Goal: Information Seeking & Learning: Learn about a topic

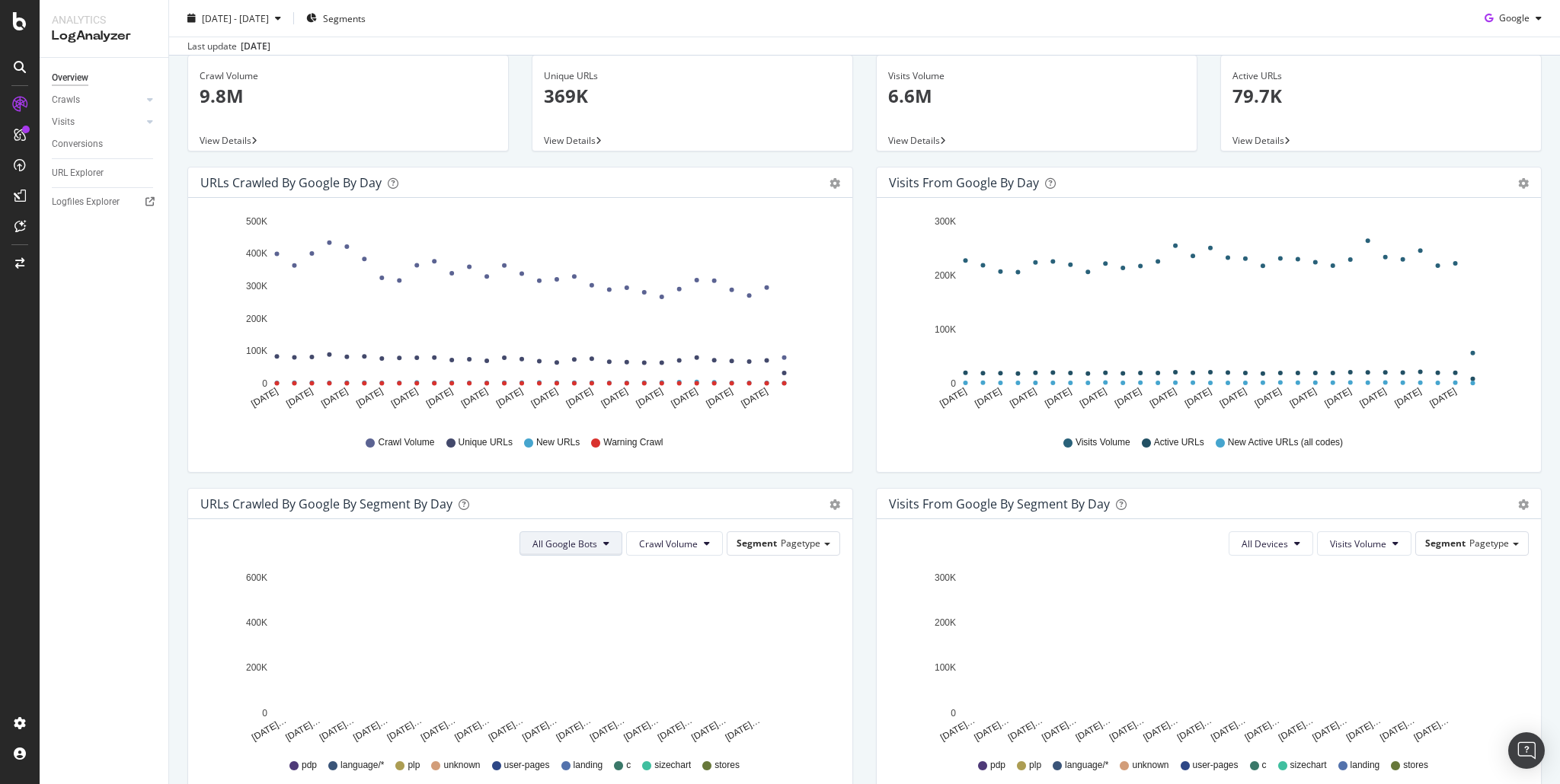
scroll to position [169, 0]
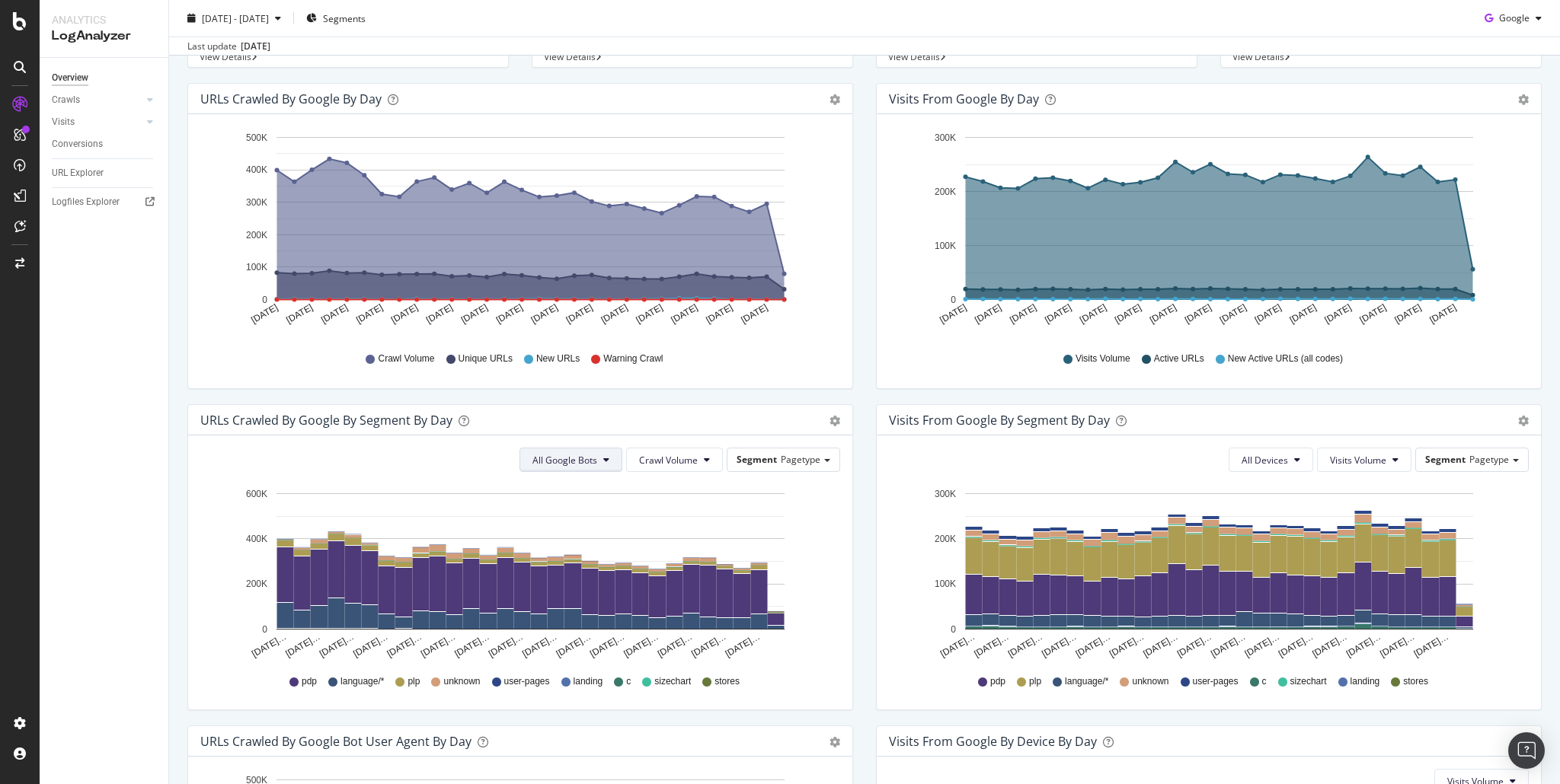
click at [570, 454] on span "All Google Bots" at bounding box center [565, 460] width 65 height 13
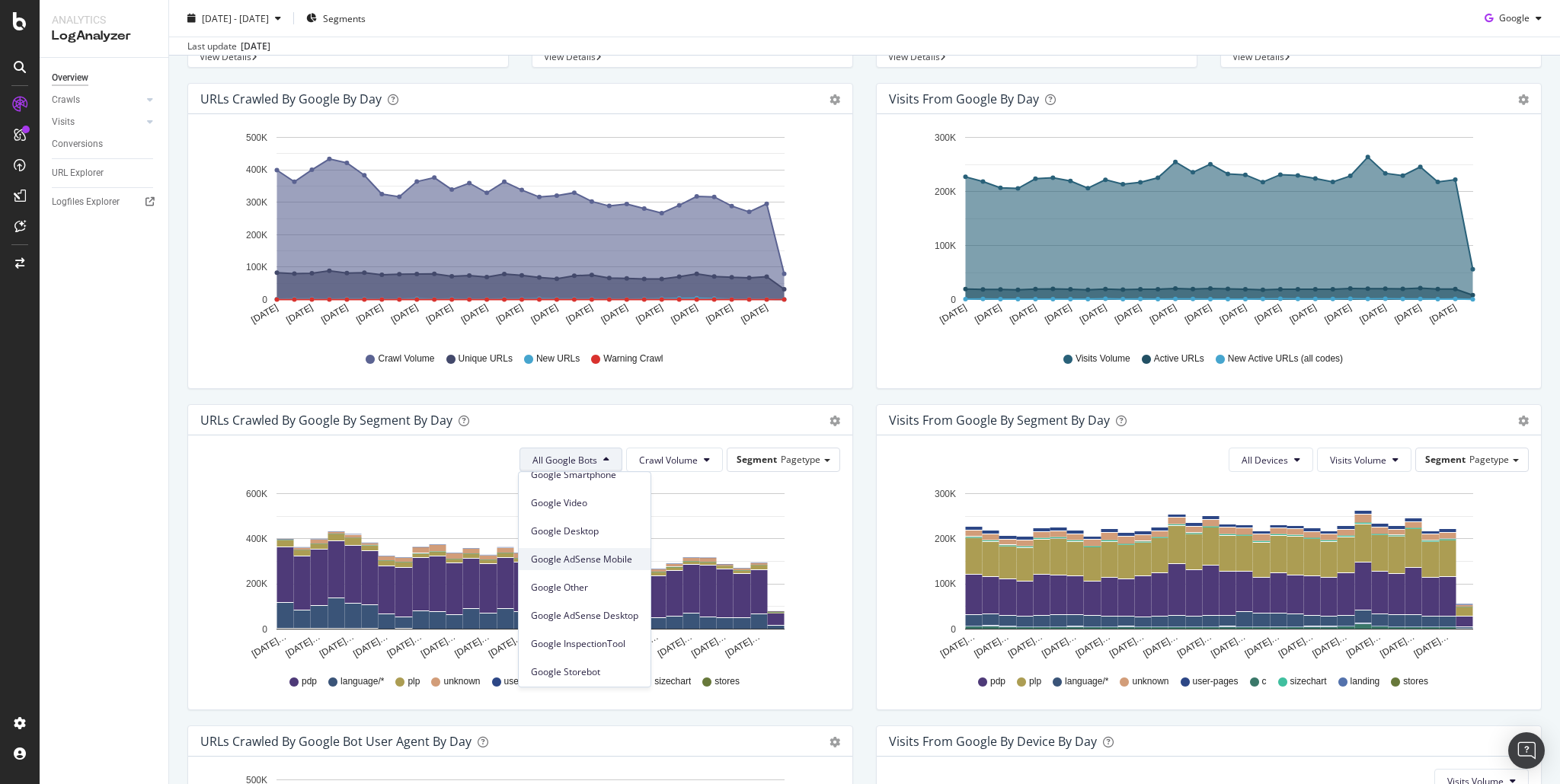
scroll to position [129, 0]
click at [737, 413] on div "URLs Crawled by Google By Segment By Day" at bounding box center [503, 420] width 606 height 15
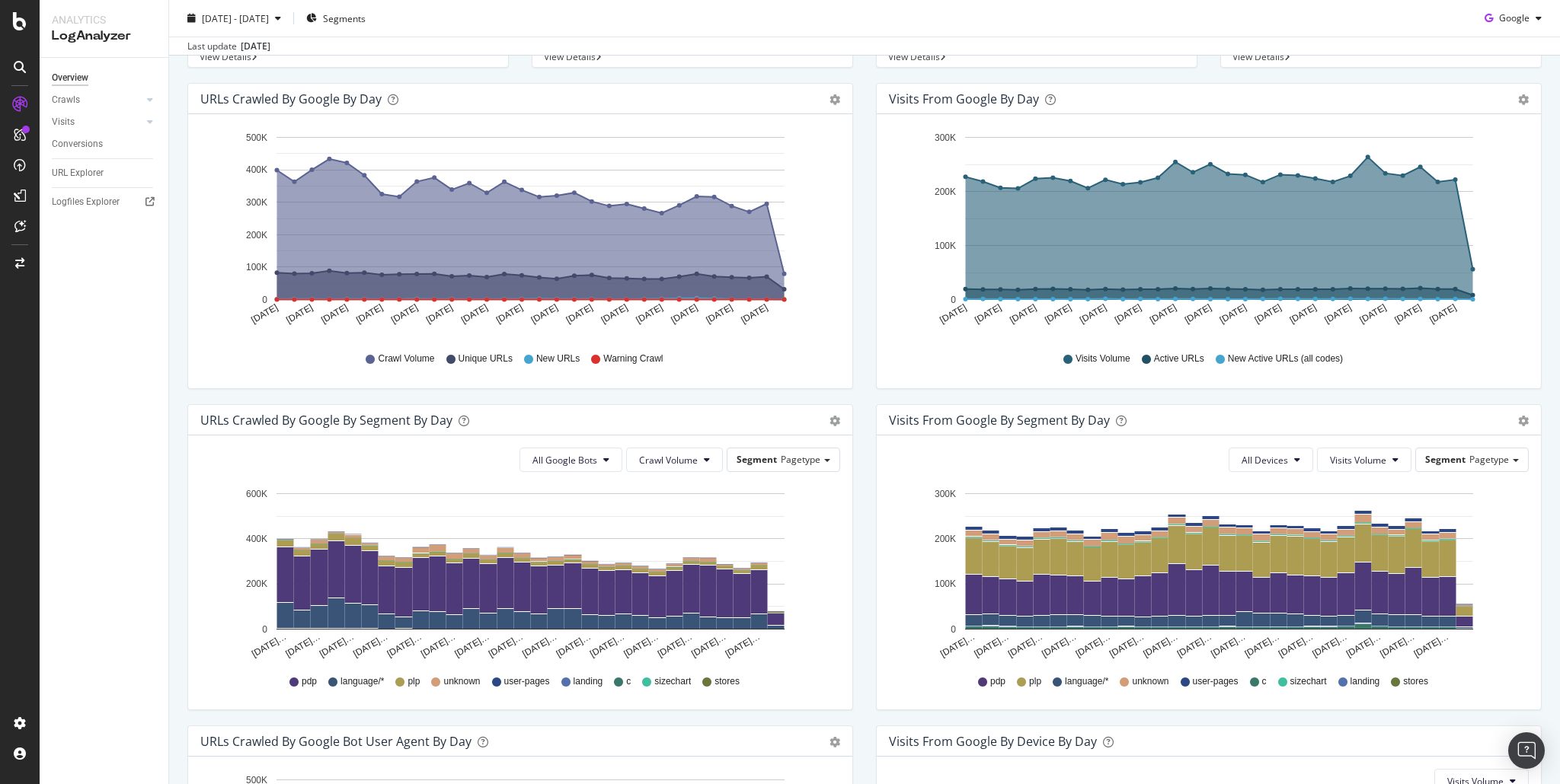
scroll to position [0, 0]
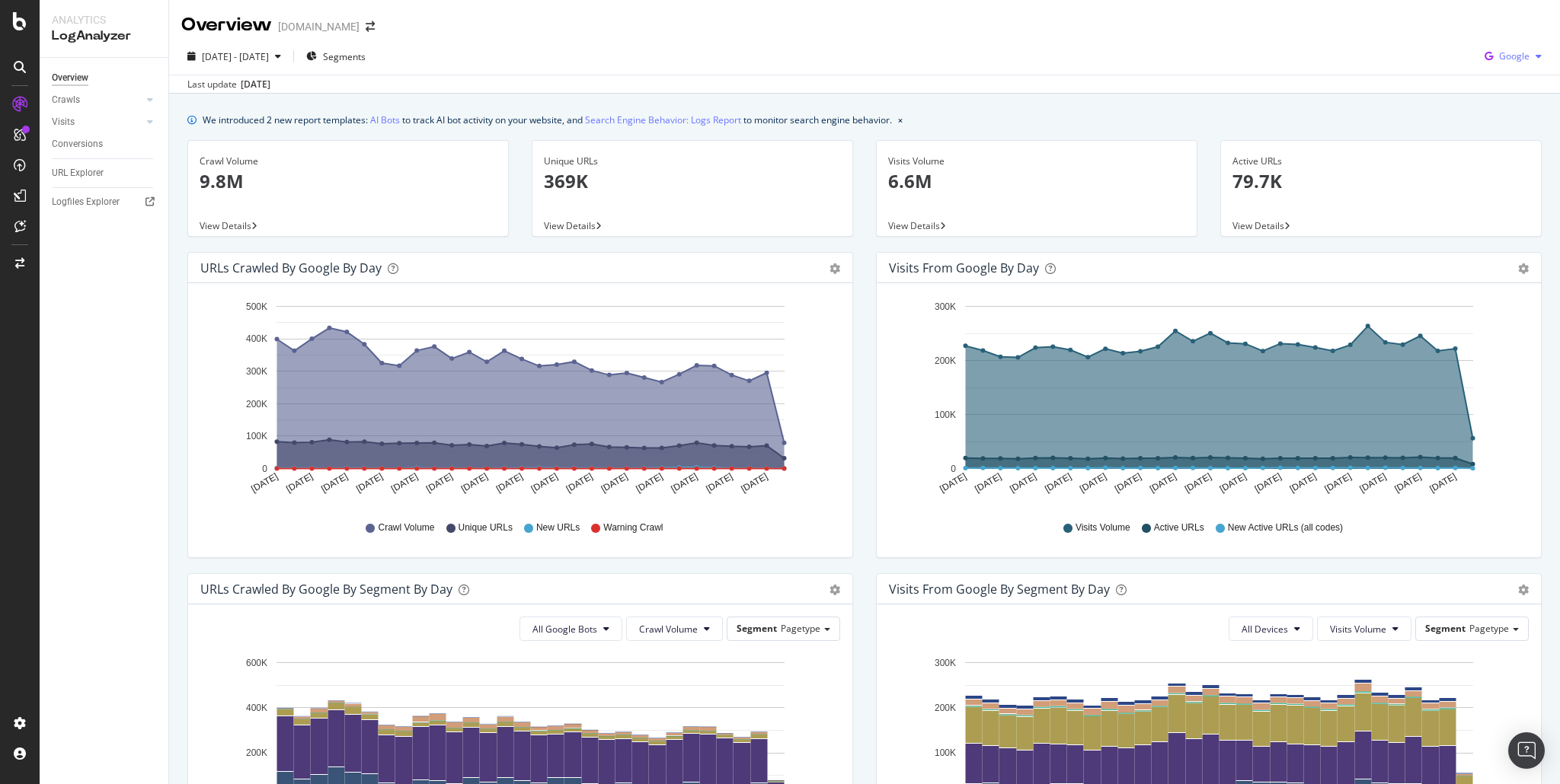
click at [1515, 61] on span "Google" at bounding box center [1514, 55] width 31 height 13
click at [1508, 146] on span "OpenAI" at bounding box center [1514, 143] width 56 height 14
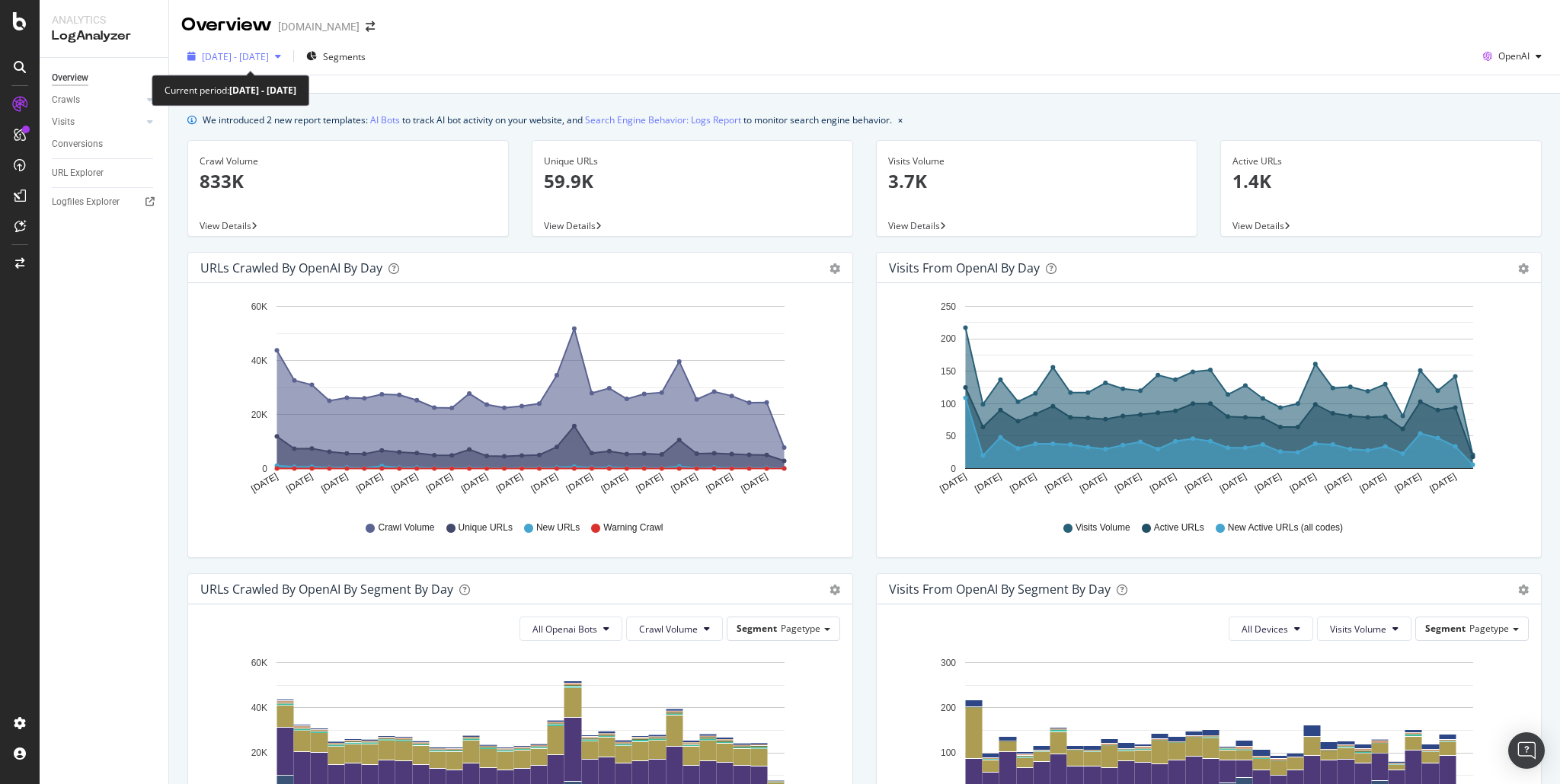
click at [267, 52] on span "[DATE] - [DATE]" at bounding box center [235, 56] width 67 height 13
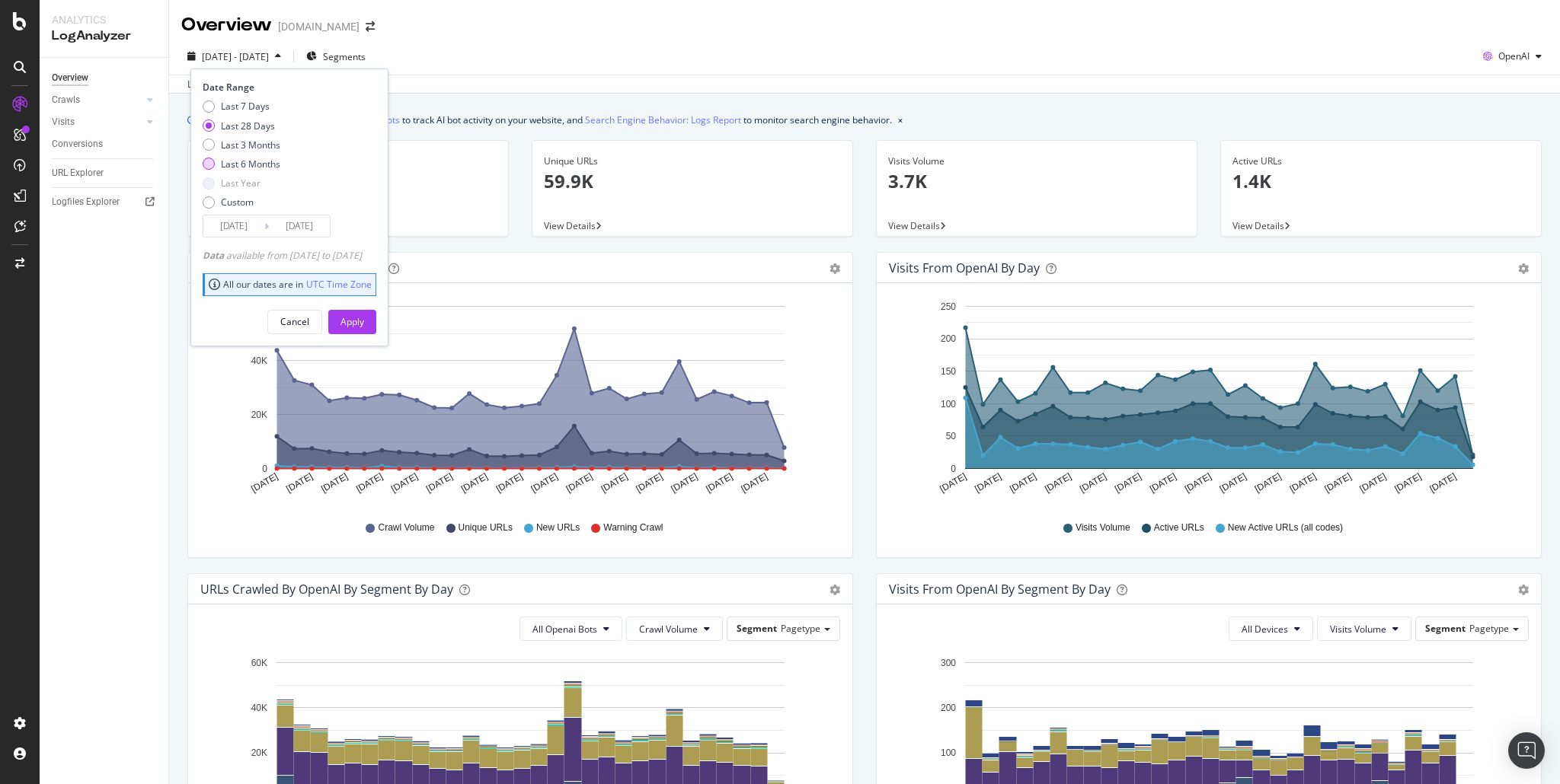
click at [240, 162] on div "Last 6 Months" at bounding box center [251, 164] width 60 height 13
type input "[DATE]"
click at [364, 316] on div "Apply" at bounding box center [352, 322] width 24 height 13
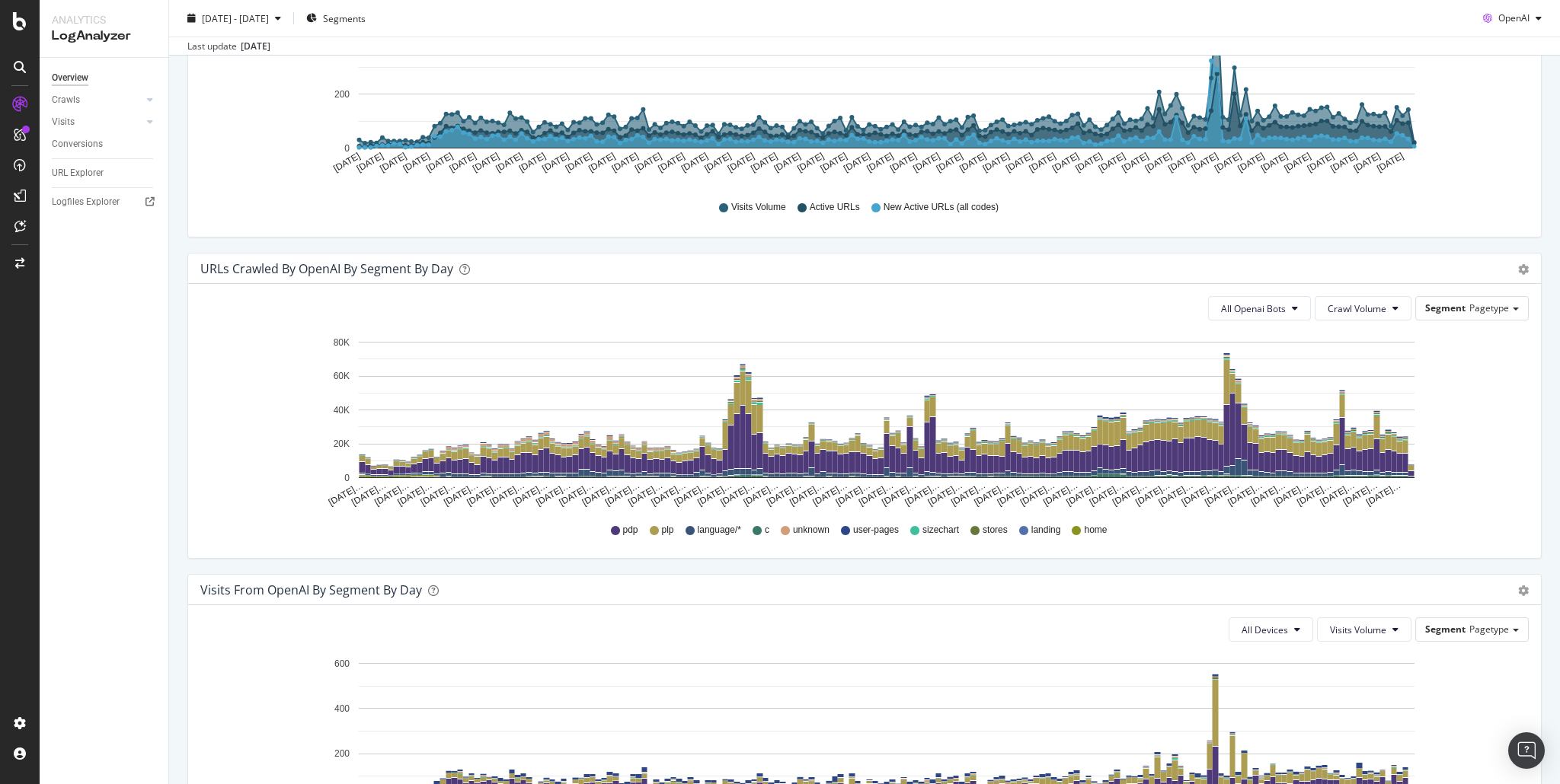
scroll to position [650, 0]
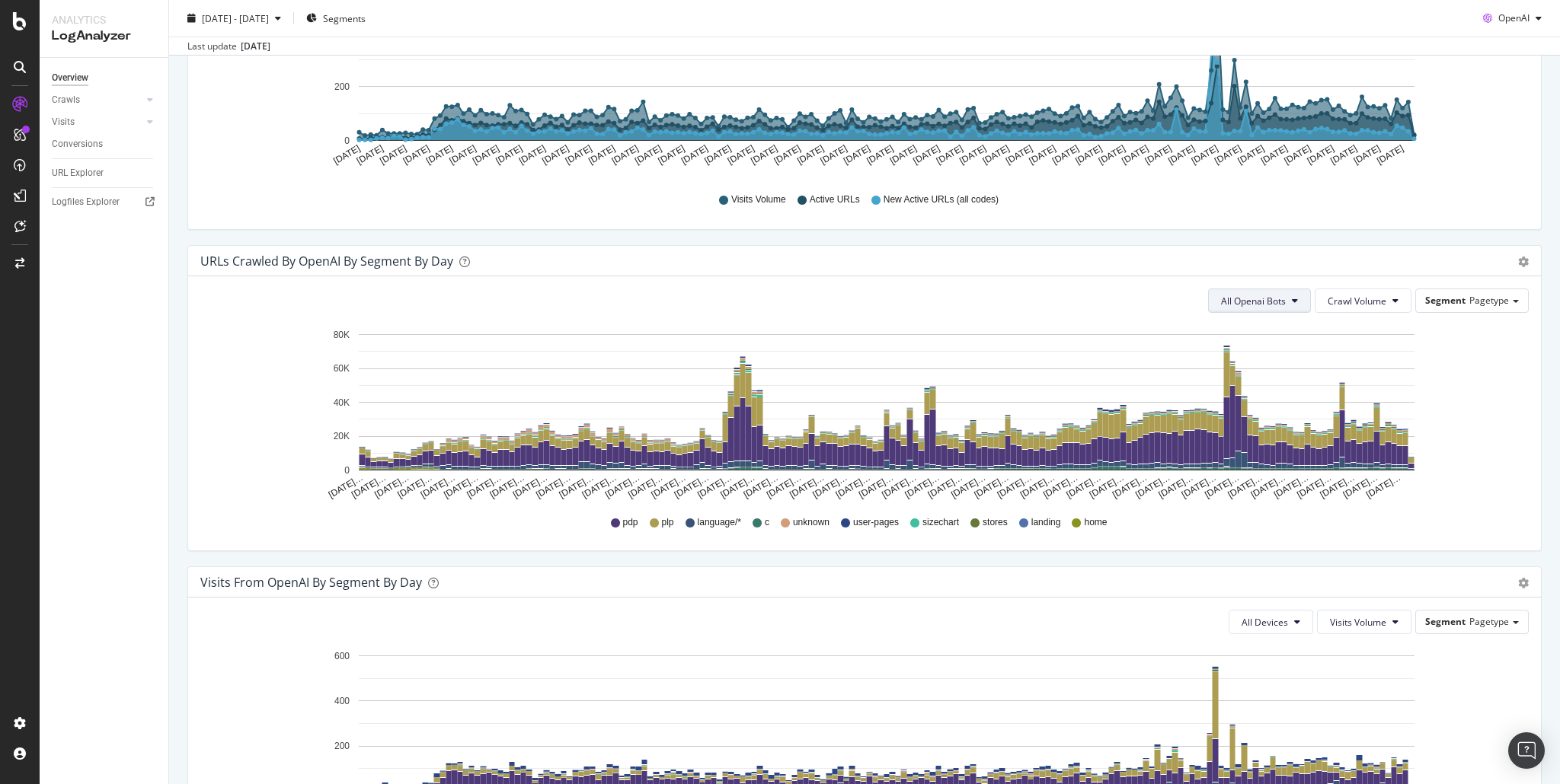
click at [1265, 303] on span "All Openai Bots" at bounding box center [1254, 301] width 65 height 13
click at [1253, 417] on span "ChatGPT-User" at bounding box center [1248, 415] width 67 height 14
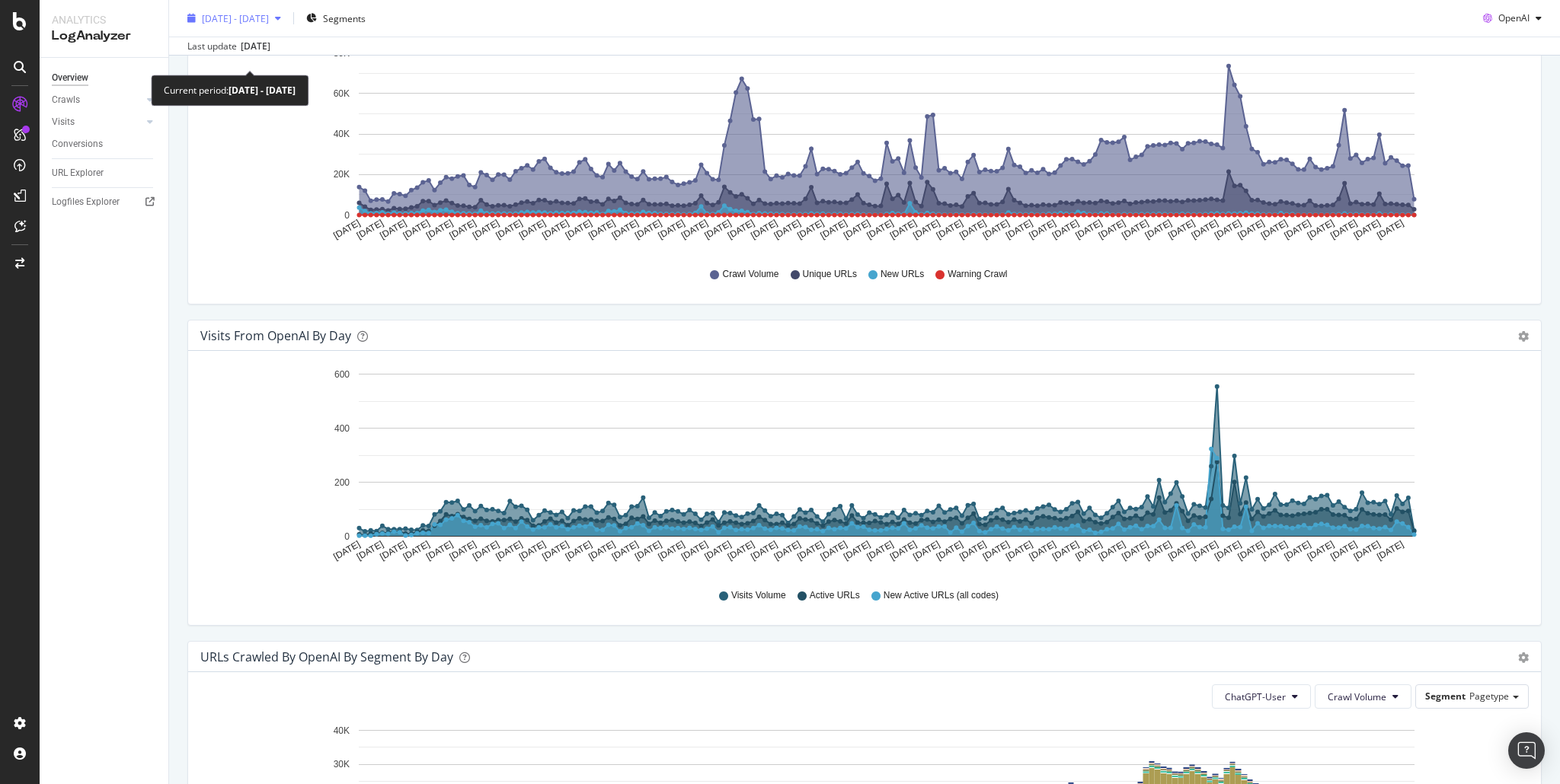
scroll to position [0, 0]
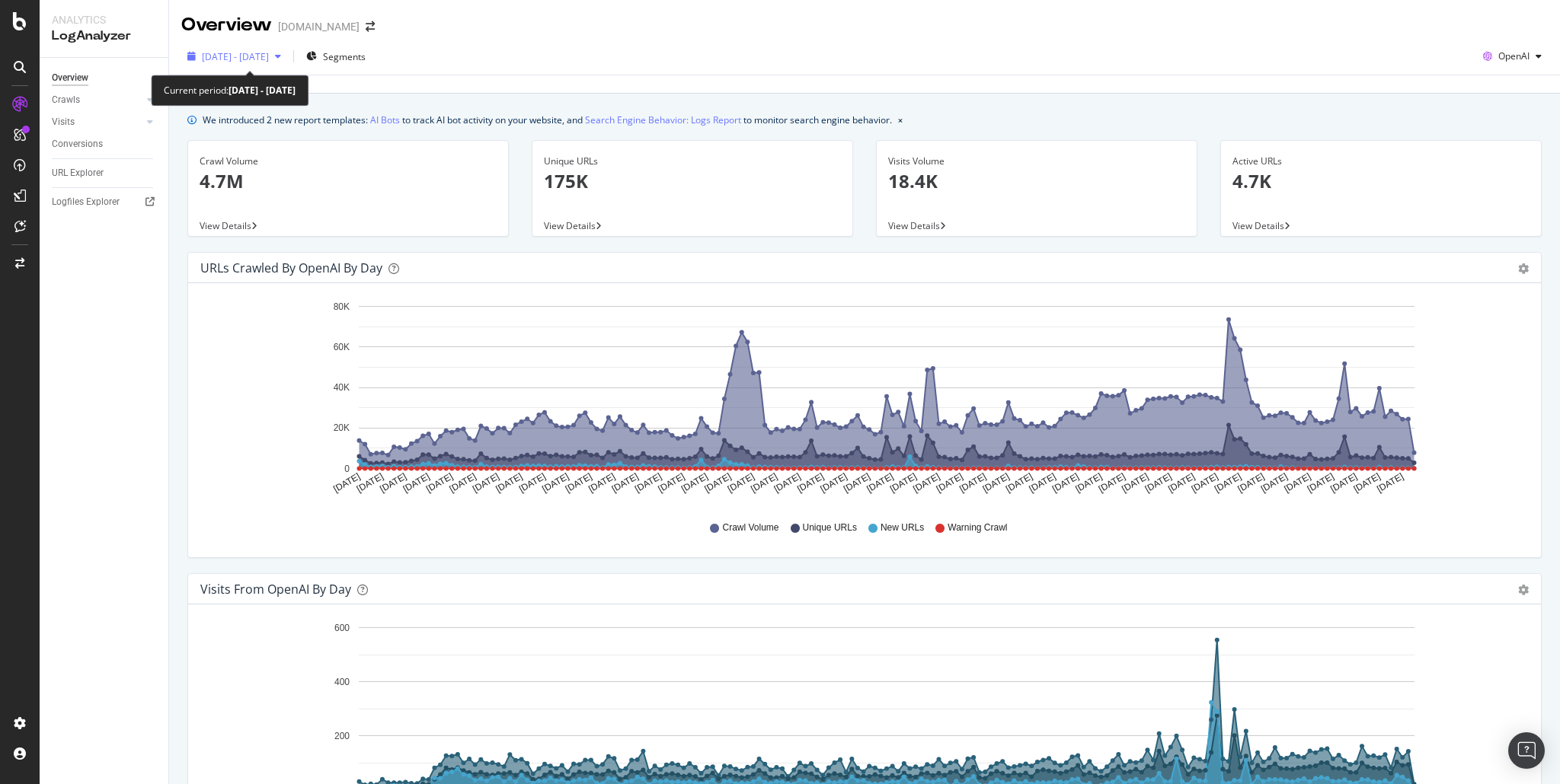
click at [268, 59] on span "[DATE] - [DATE]" at bounding box center [235, 56] width 67 height 13
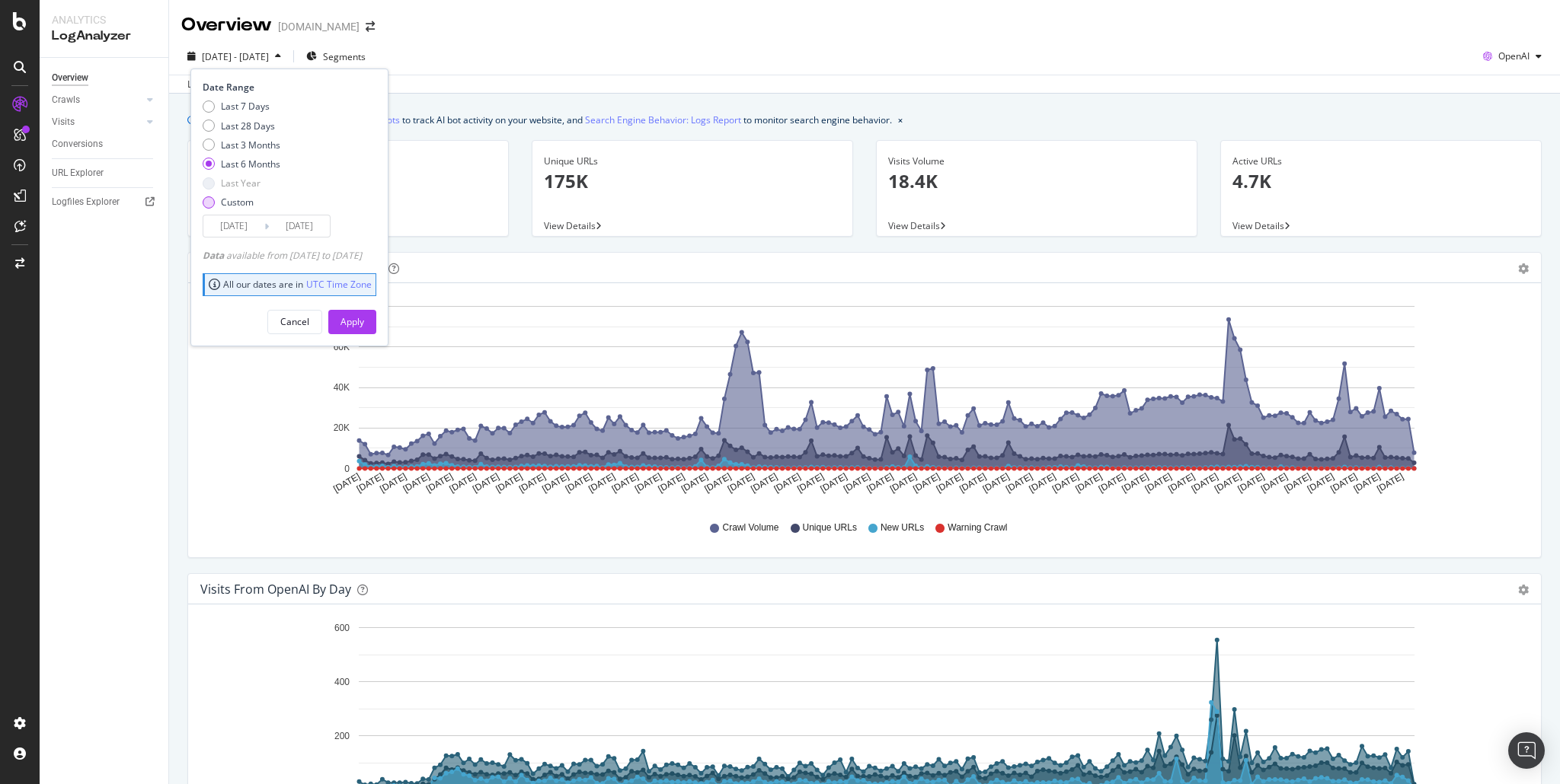
click at [208, 203] on div "Custom" at bounding box center [209, 203] width 12 height 12
click at [234, 229] on input "[DATE]" at bounding box center [233, 226] width 61 height 21
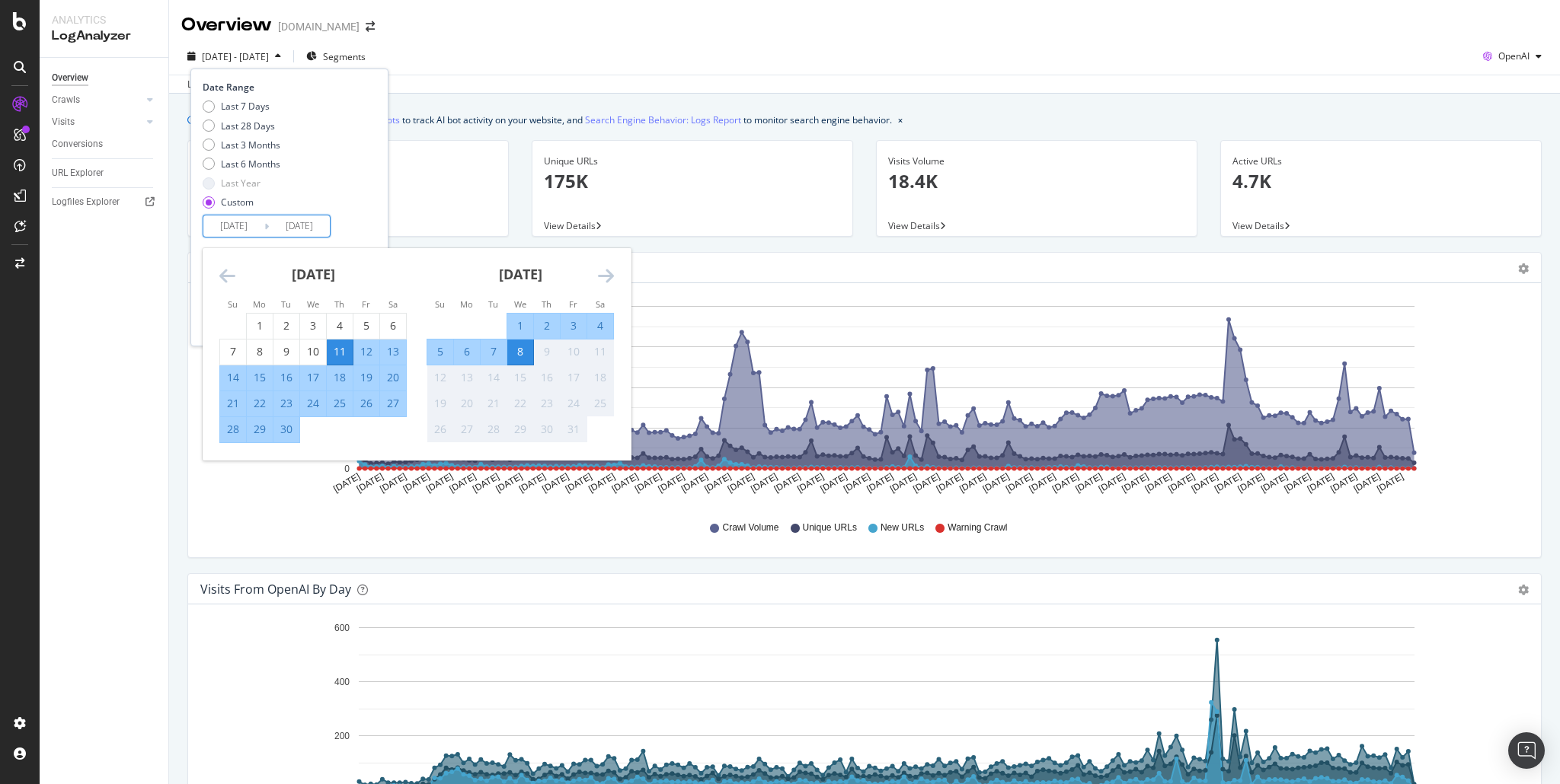
click at [226, 268] on icon "Move backward to switch to the previous month." at bounding box center [227, 275] width 16 height 18
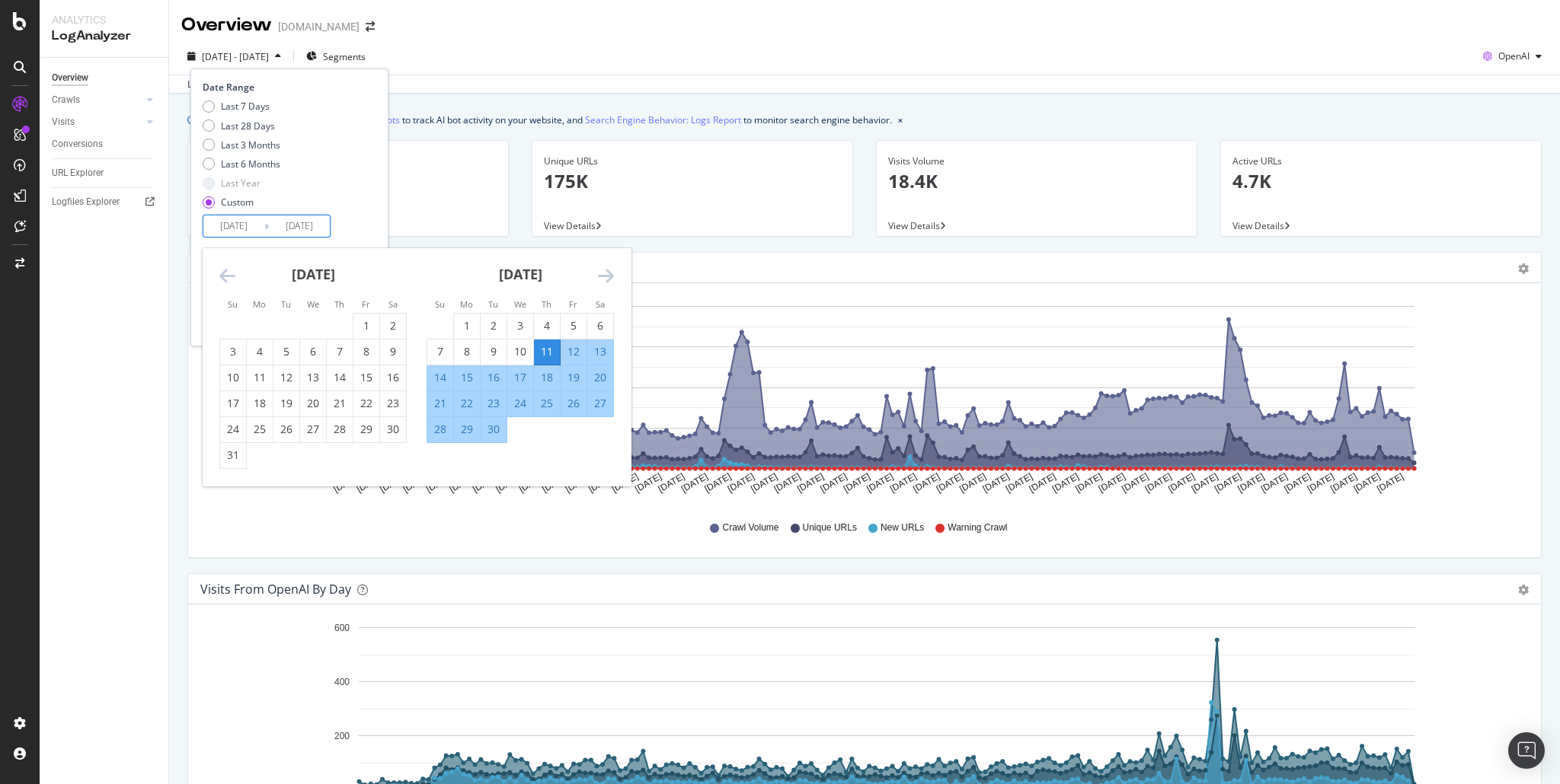
click at [229, 274] on icon "Move backward to switch to the previous month." at bounding box center [227, 275] width 16 height 18
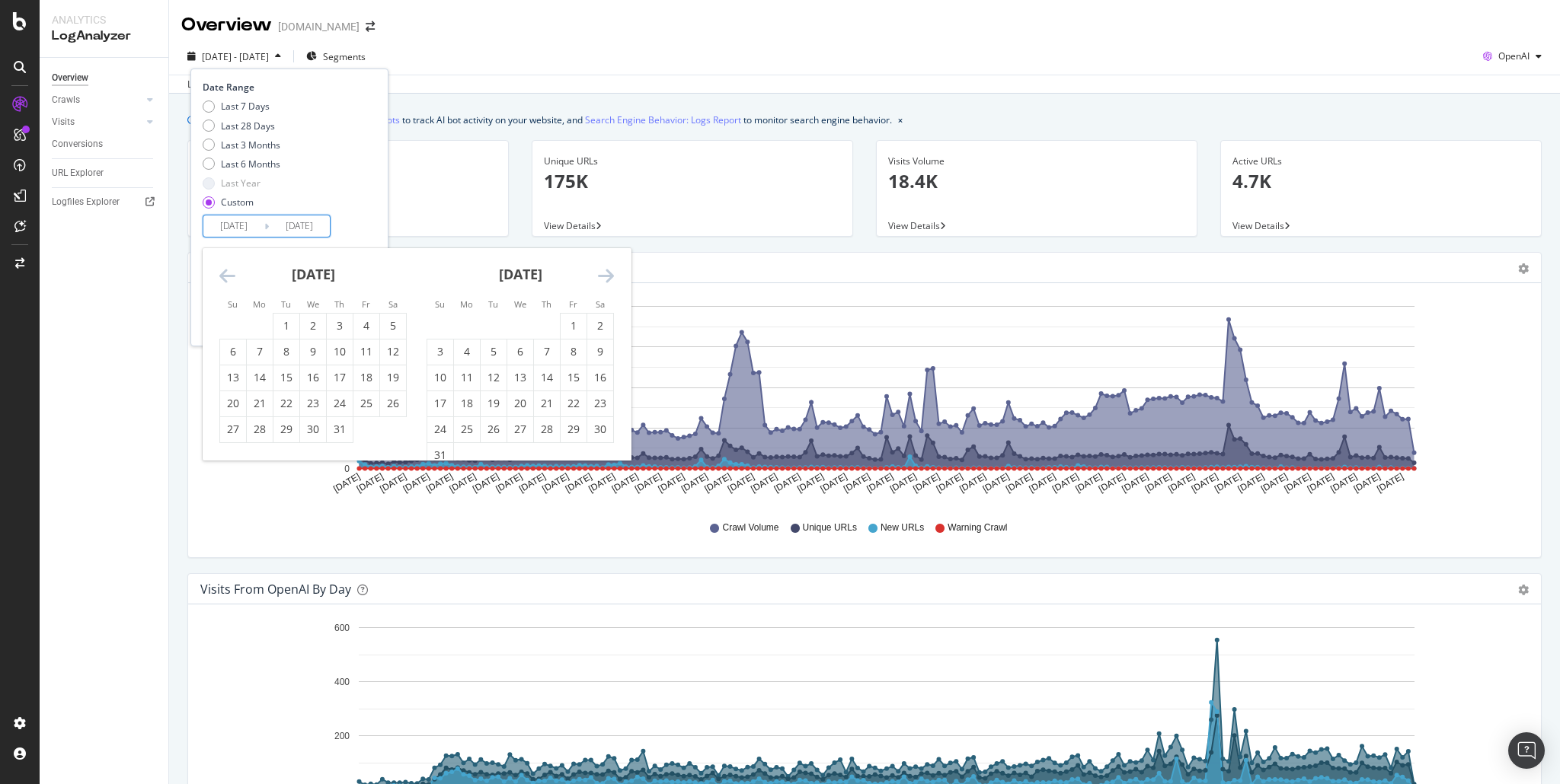
click at [229, 274] on icon "Move backward to switch to the previous month." at bounding box center [227, 275] width 16 height 18
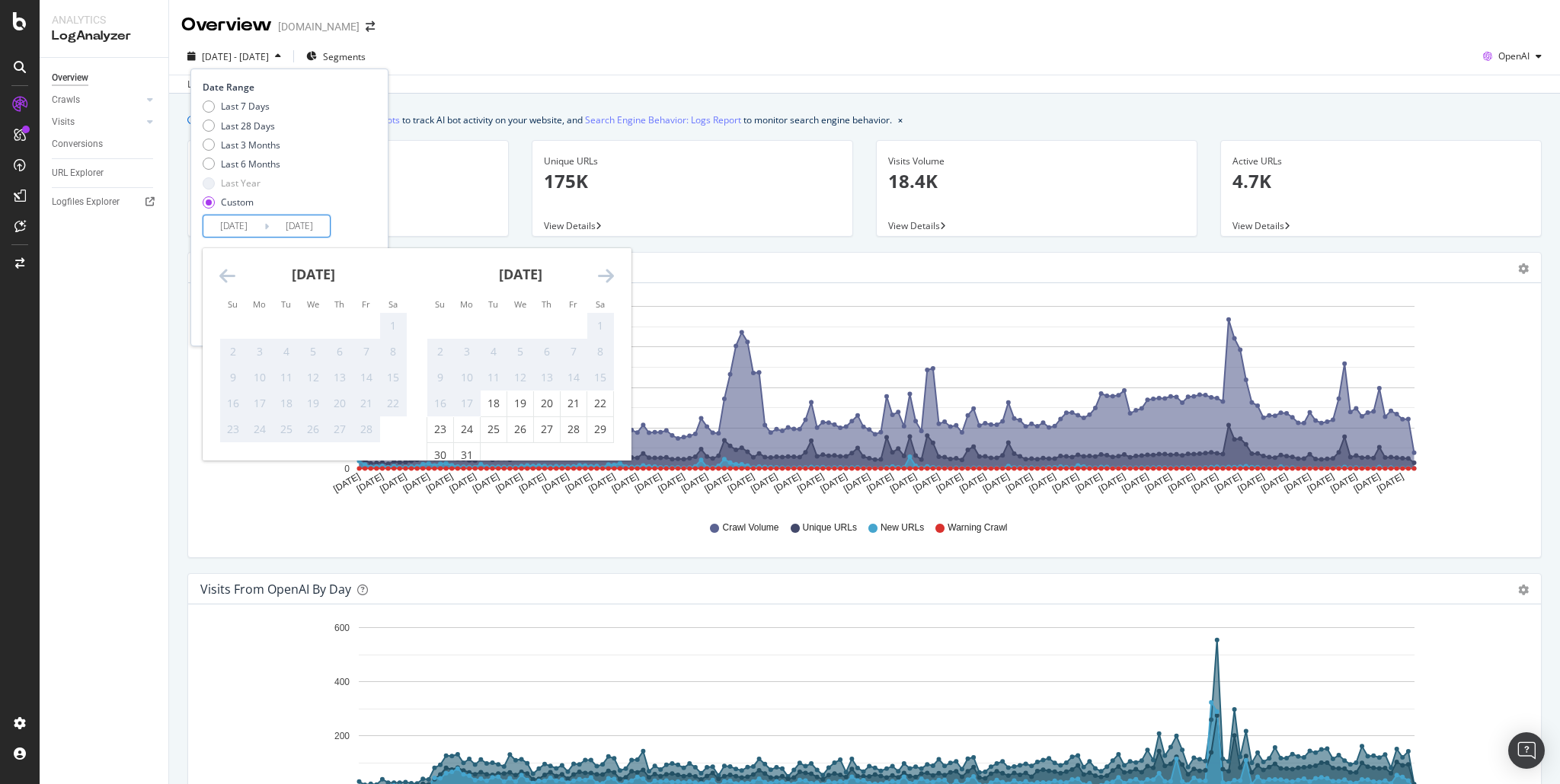
click at [229, 274] on icon "Move backward to switch to the previous month." at bounding box center [227, 275] width 16 height 18
click at [605, 272] on icon "Move forward to switch to the next month." at bounding box center [606, 275] width 16 height 18
click at [488, 403] on div "18" at bounding box center [494, 403] width 26 height 15
type input "[DATE]"
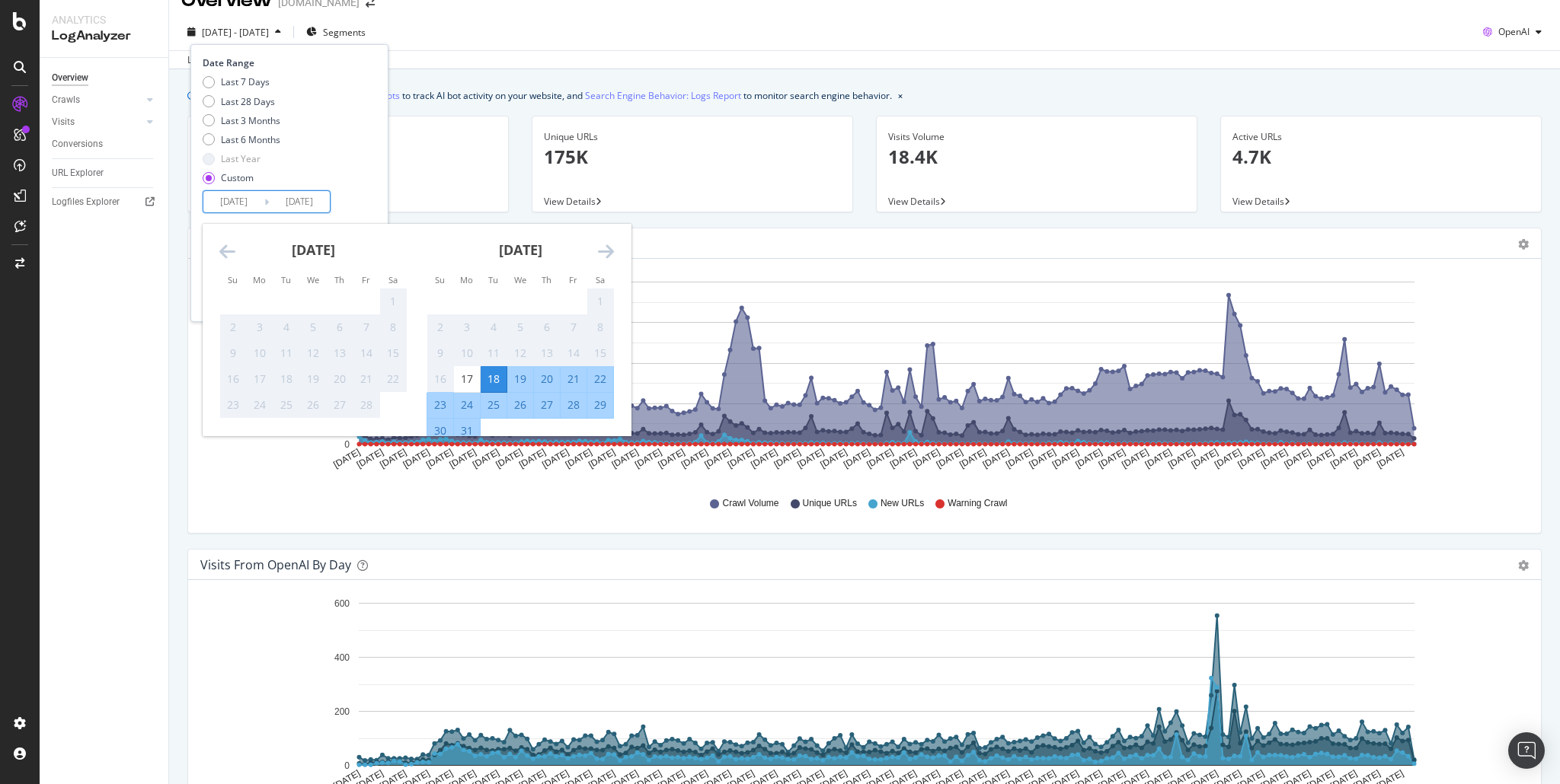
scroll to position [42, 0]
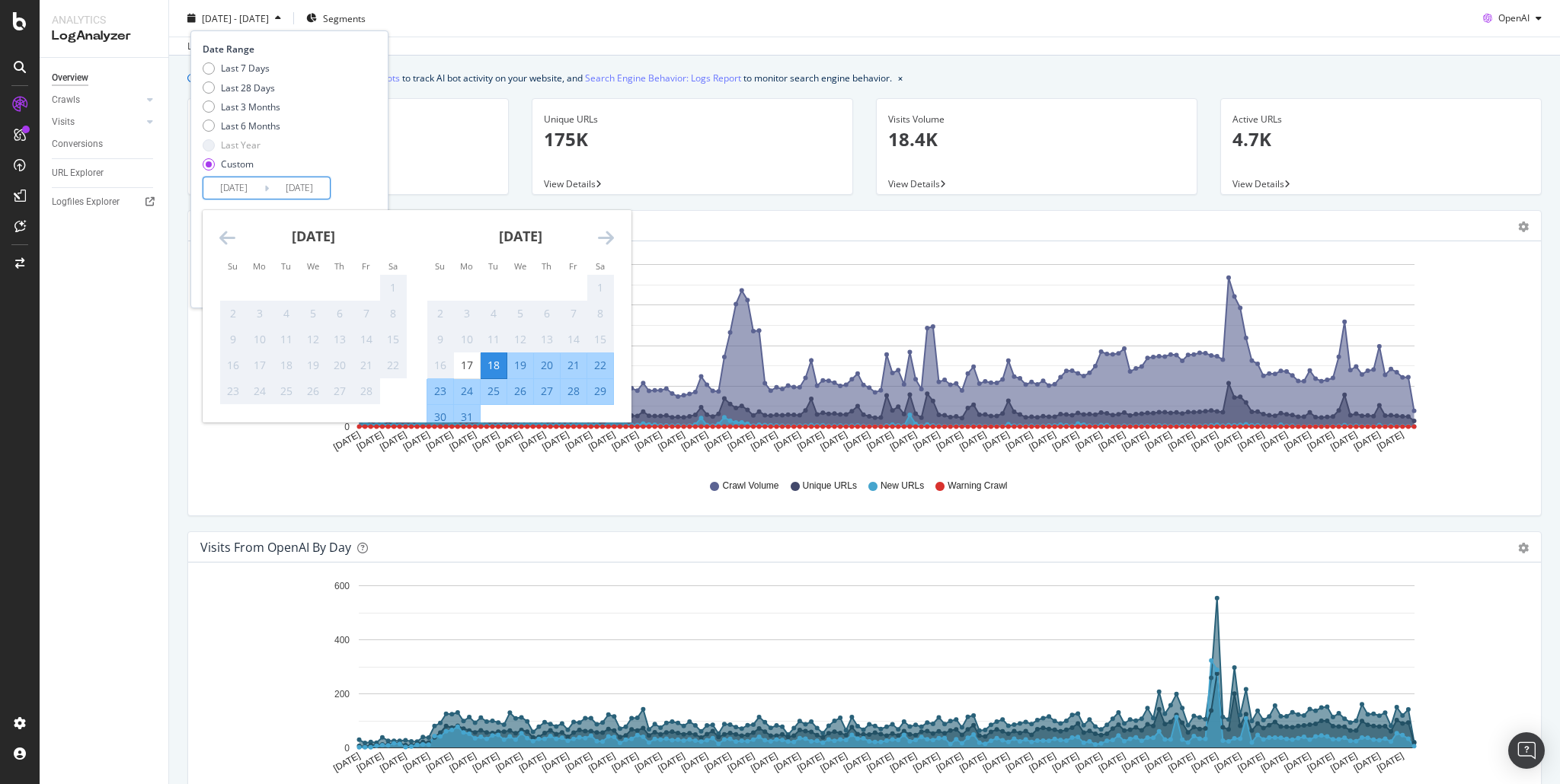
click at [611, 238] on icon "Move forward to switch to the next month." at bounding box center [606, 238] width 16 height 18
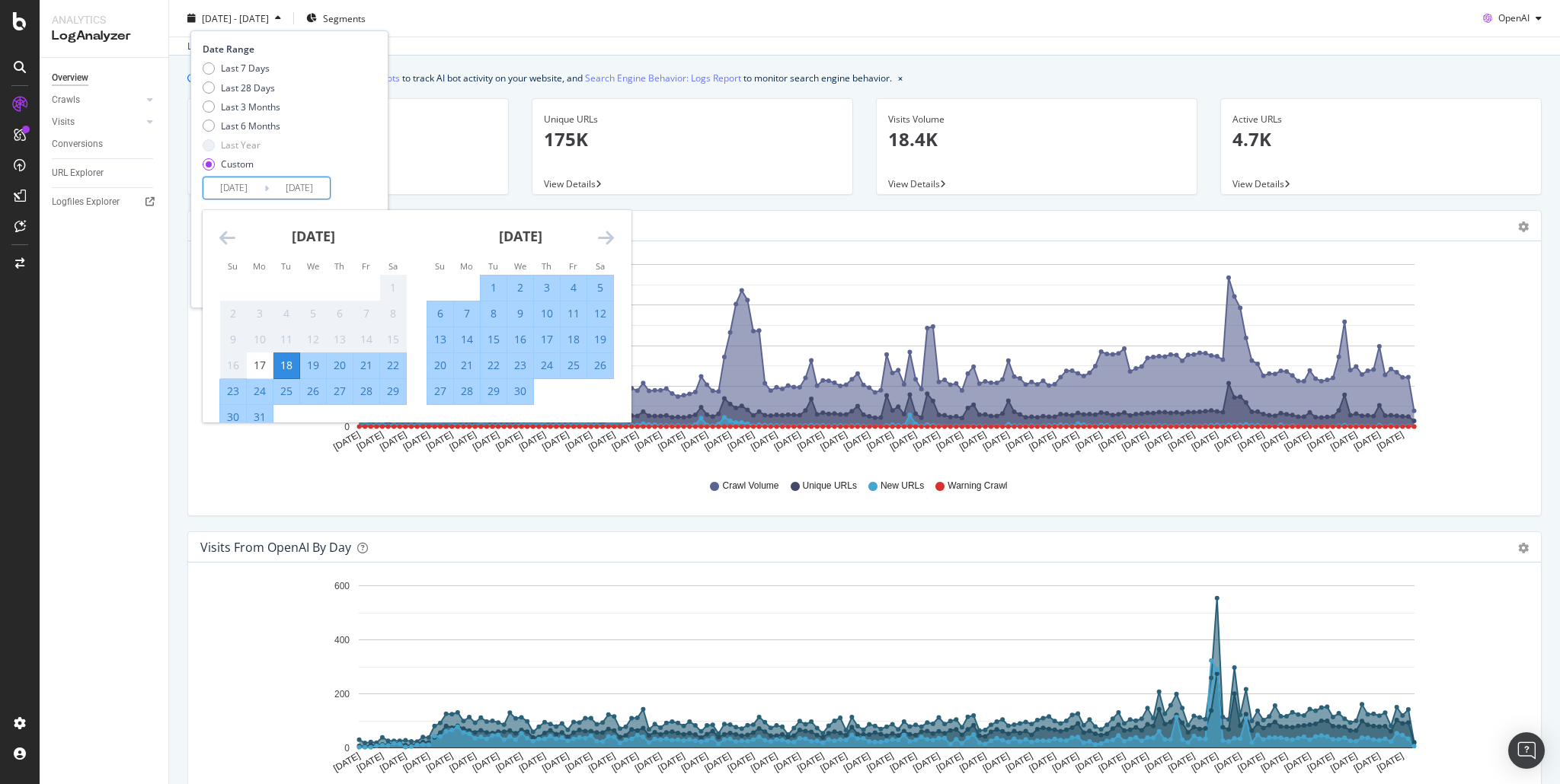
click at [611, 238] on icon "Move forward to switch to the next month." at bounding box center [606, 238] width 16 height 18
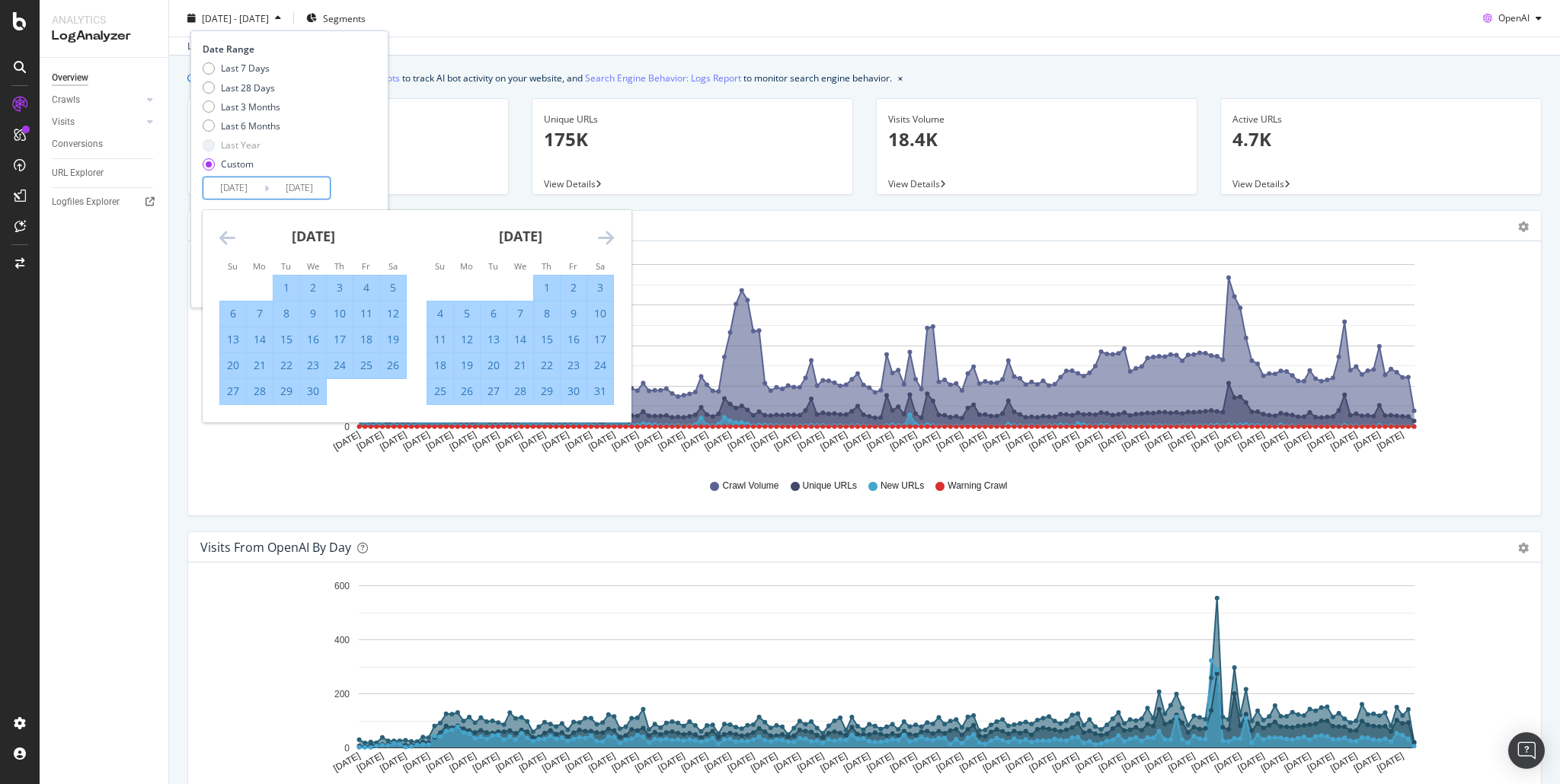
click at [233, 234] on icon "Move backward to switch to the previous month." at bounding box center [227, 238] width 16 height 18
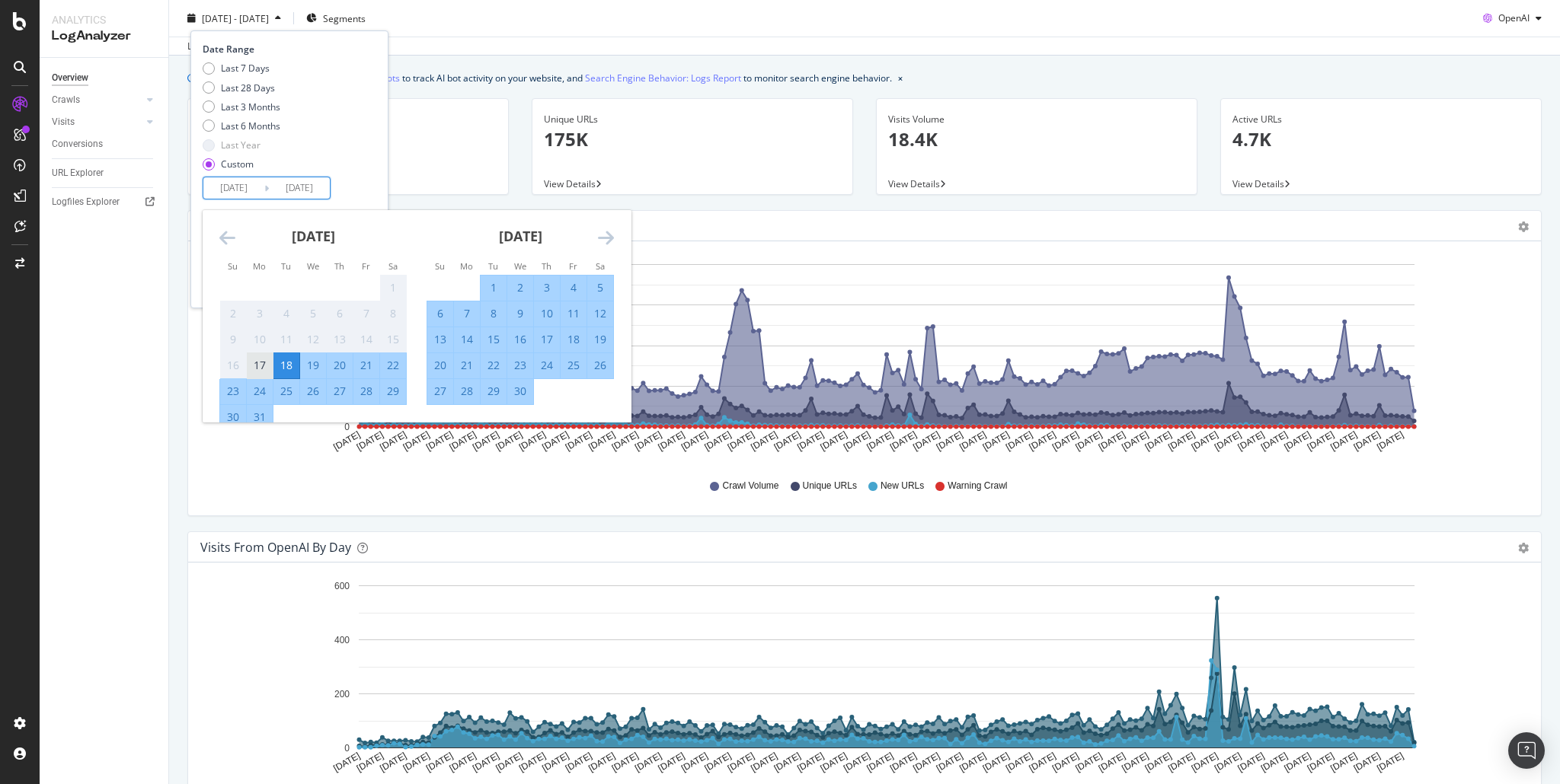
click at [261, 360] on div "17" at bounding box center [260, 365] width 26 height 15
click at [261, 360] on div "17" at bounding box center [260, 365] width 26 height 15
click at [605, 234] on icon "Move forward to switch to the next month." at bounding box center [606, 238] width 16 height 18
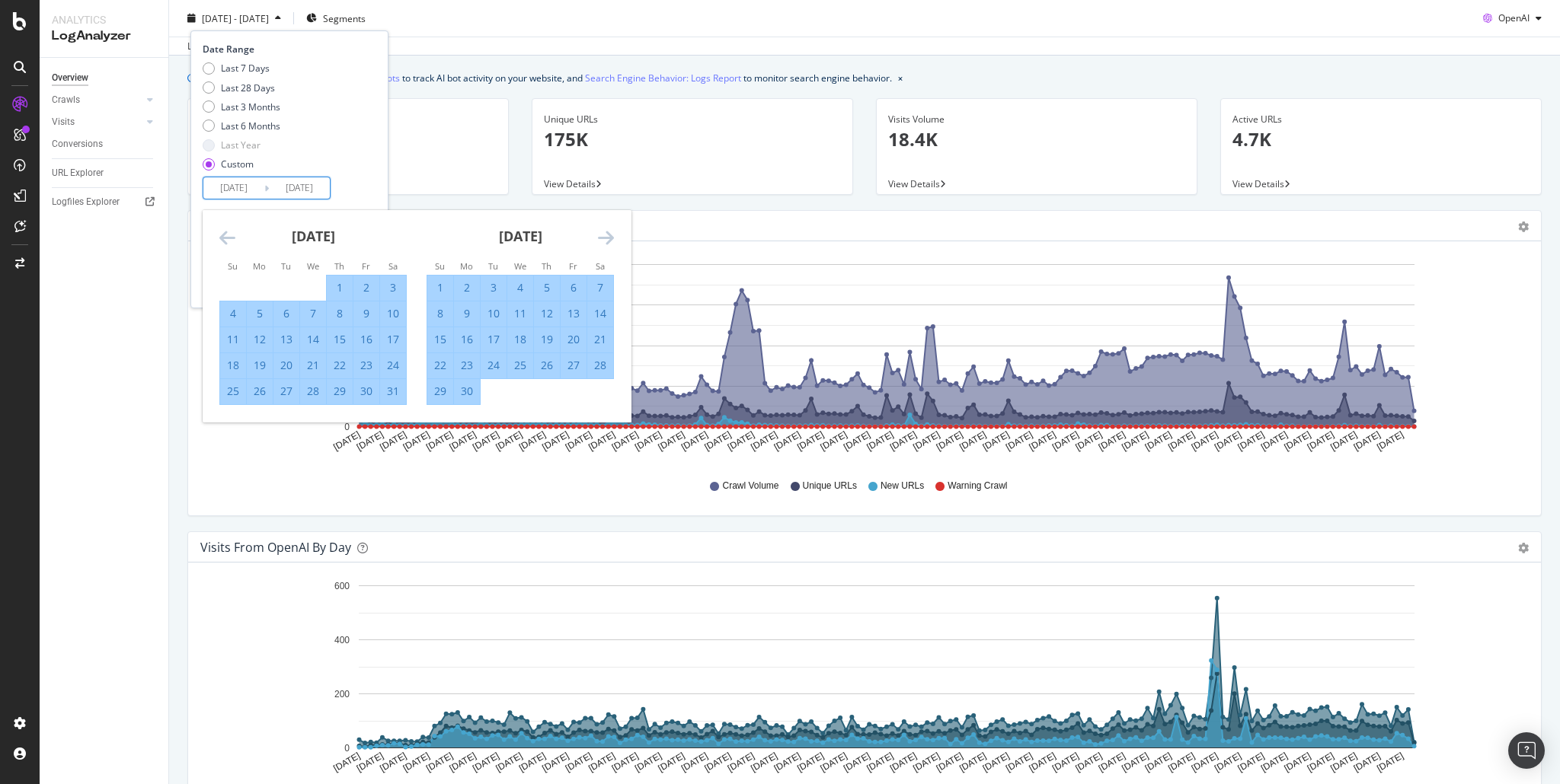
click at [605, 234] on icon "Move forward to switch to the next month." at bounding box center [606, 238] width 16 height 18
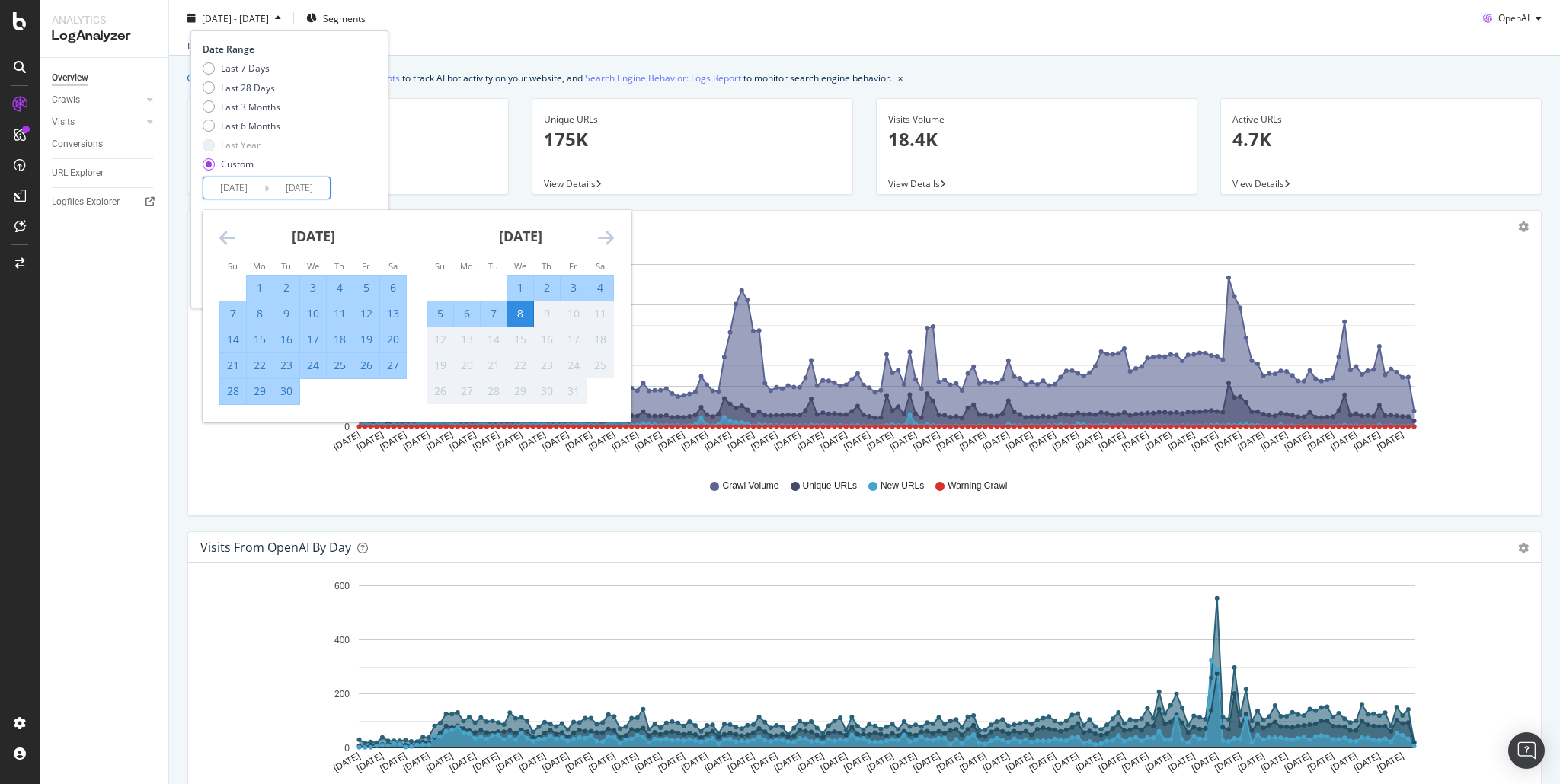
click at [605, 234] on icon "Move forward to switch to the next month." at bounding box center [606, 238] width 16 height 18
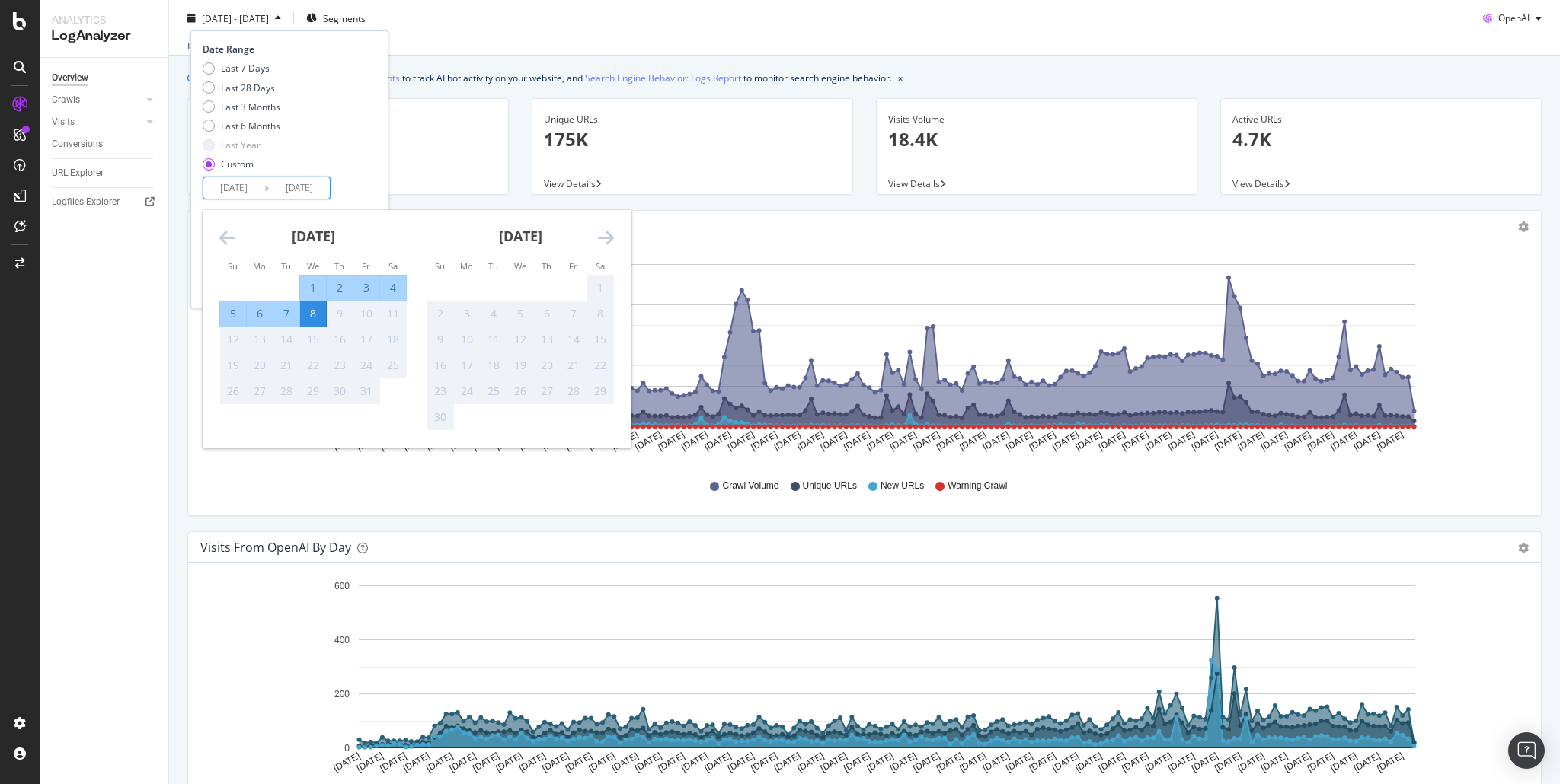
click at [605, 234] on icon "Move forward to switch to the next month." at bounding box center [606, 238] width 16 height 18
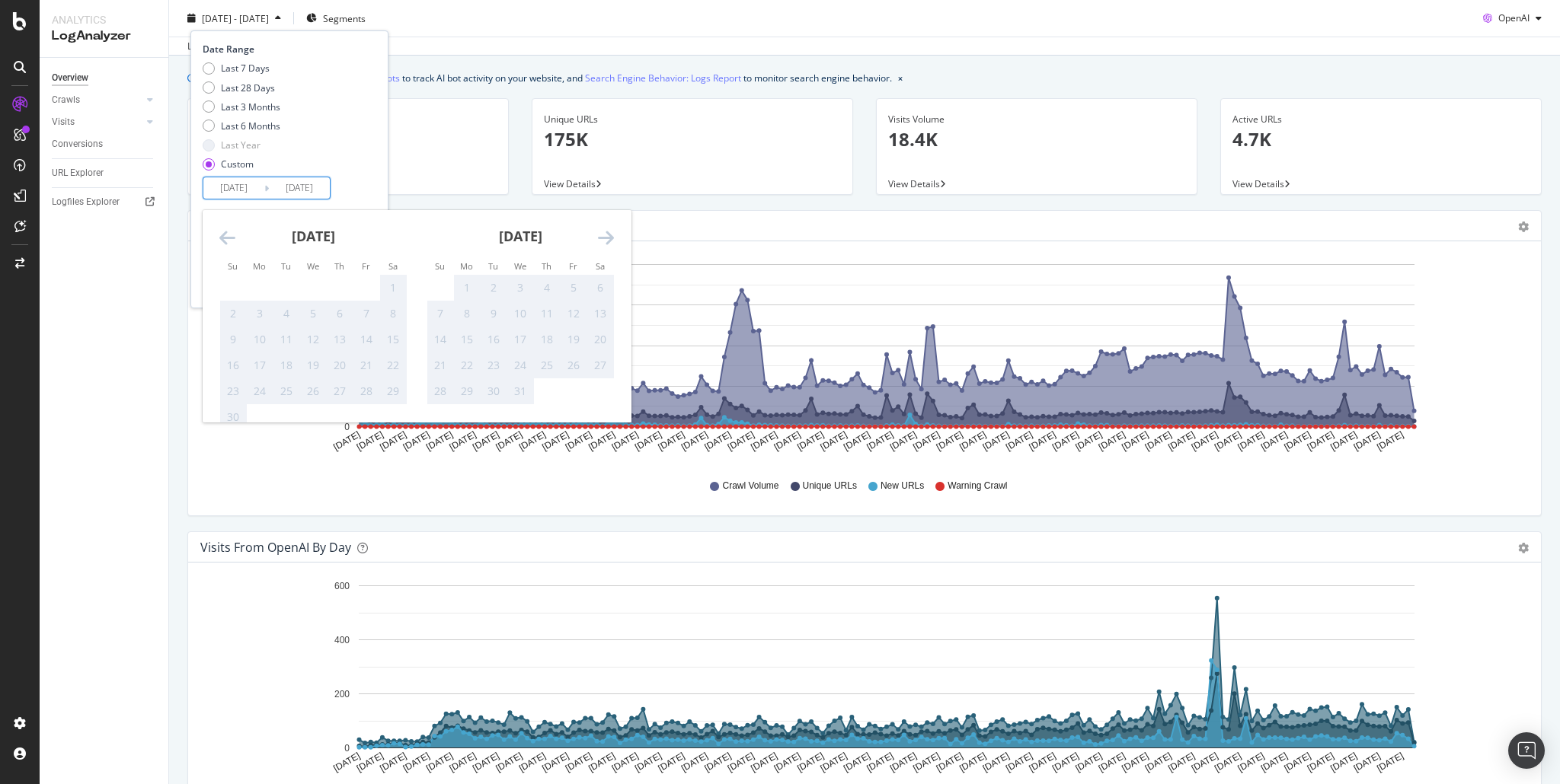
click at [223, 235] on icon "Move backward to switch to the previous month." at bounding box center [227, 238] width 16 height 18
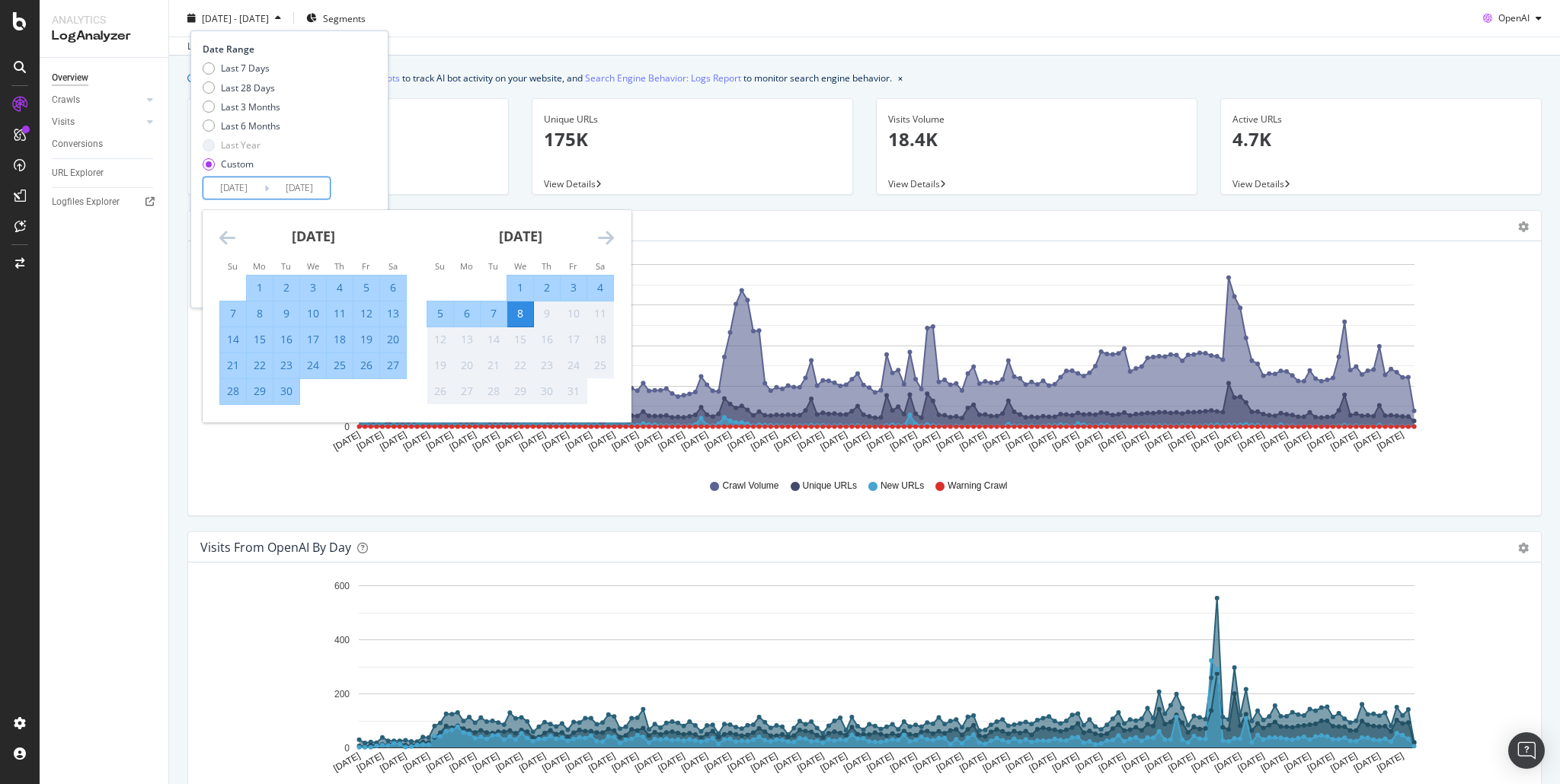
click at [600, 287] on div "4" at bounding box center [601, 288] width 26 height 15
type input "[DATE]"
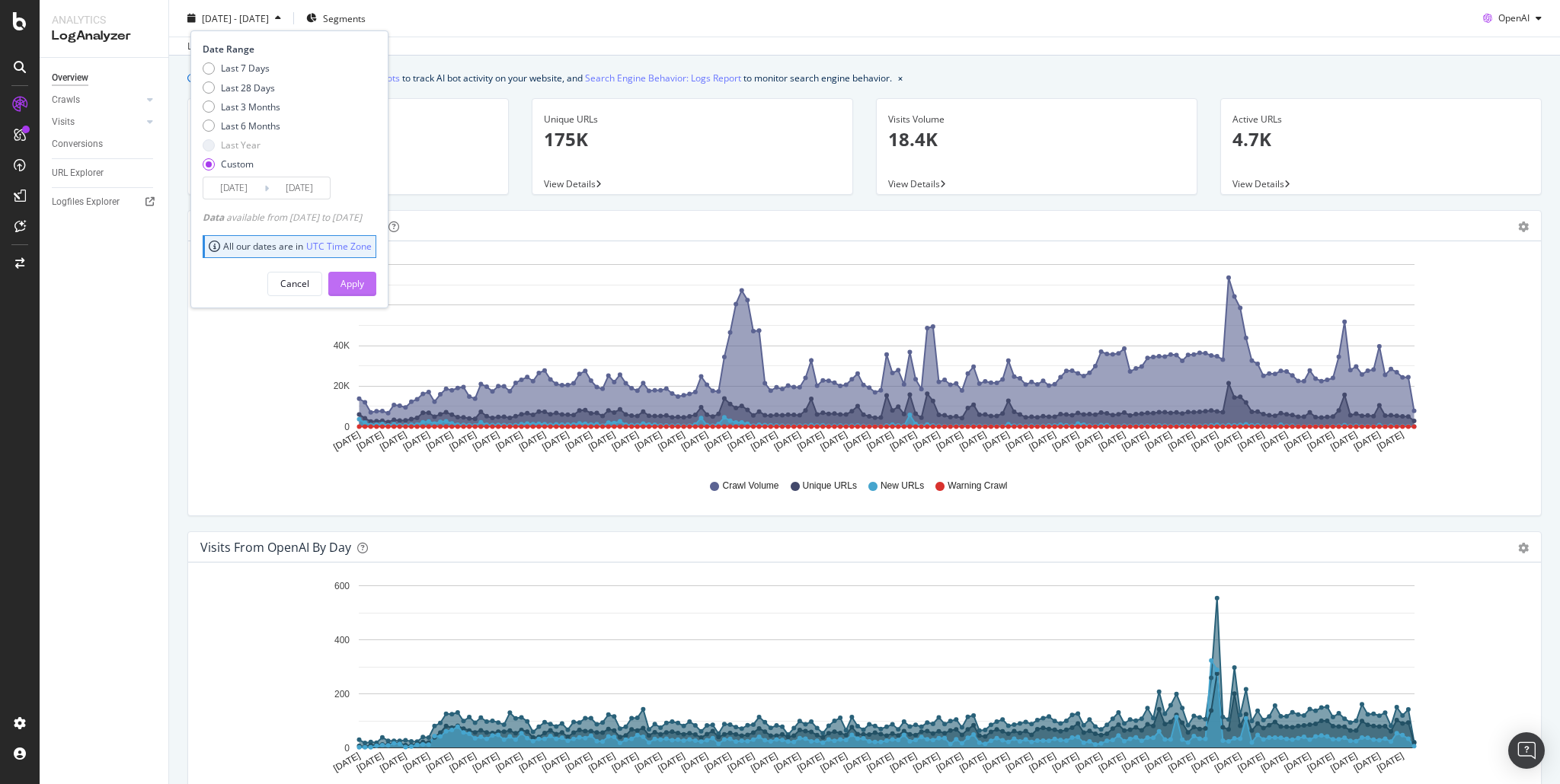
click at [364, 283] on div "Apply" at bounding box center [352, 283] width 24 height 13
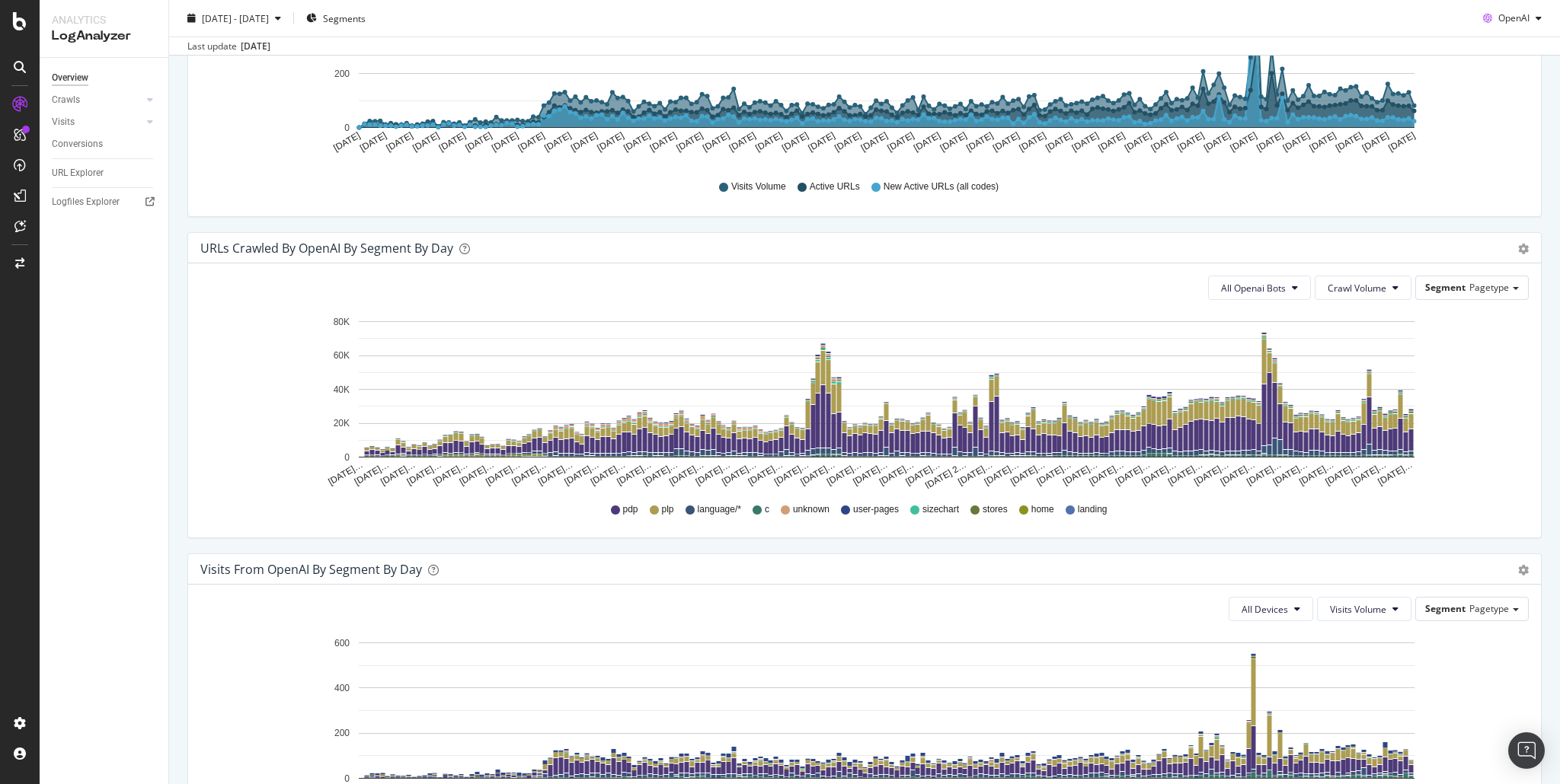
scroll to position [725, 0]
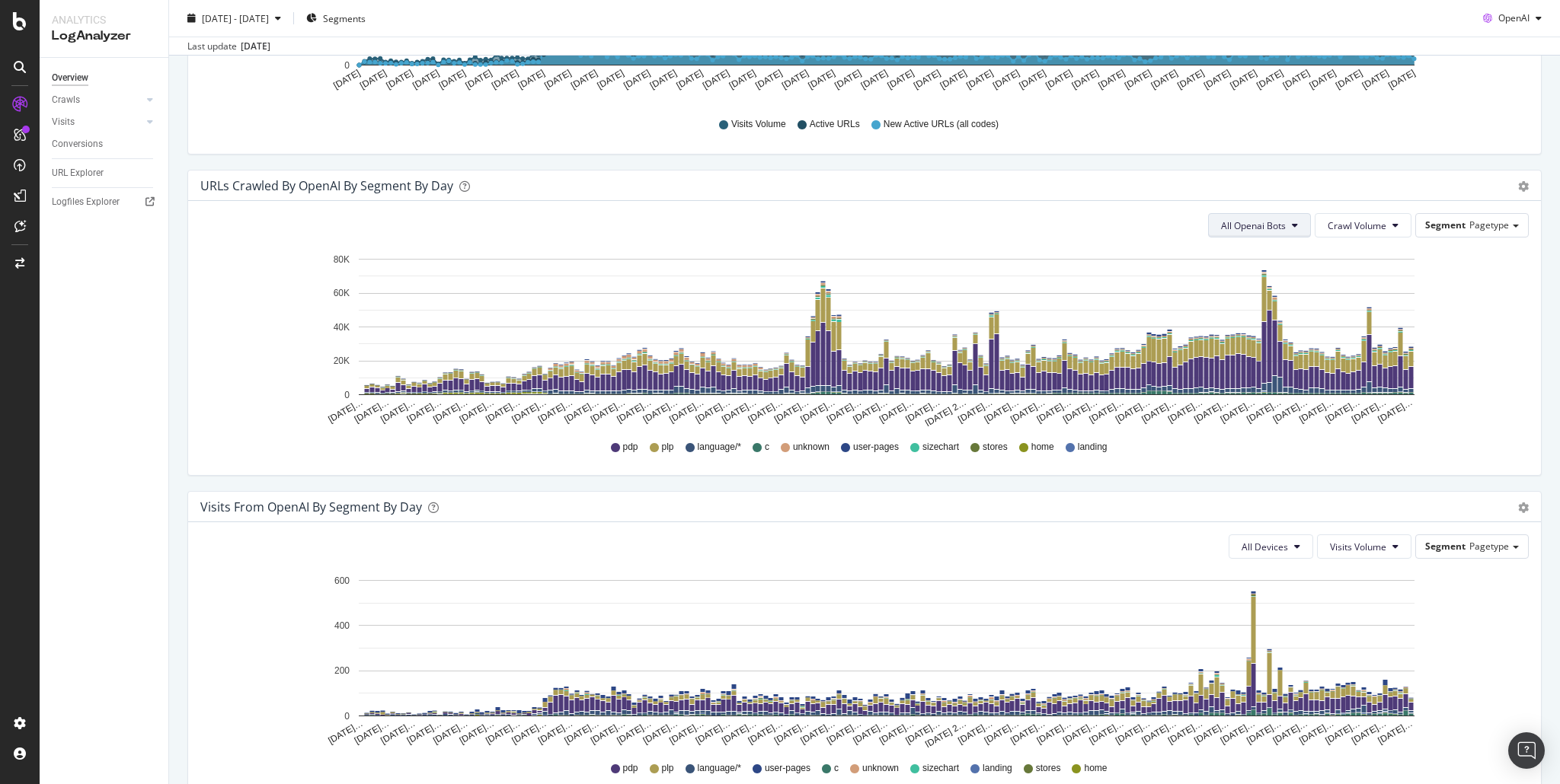
click at [1259, 228] on span "All Openai Bots" at bounding box center [1254, 225] width 65 height 13
click at [1245, 280] on span "GPTBot" at bounding box center [1248, 282] width 67 height 14
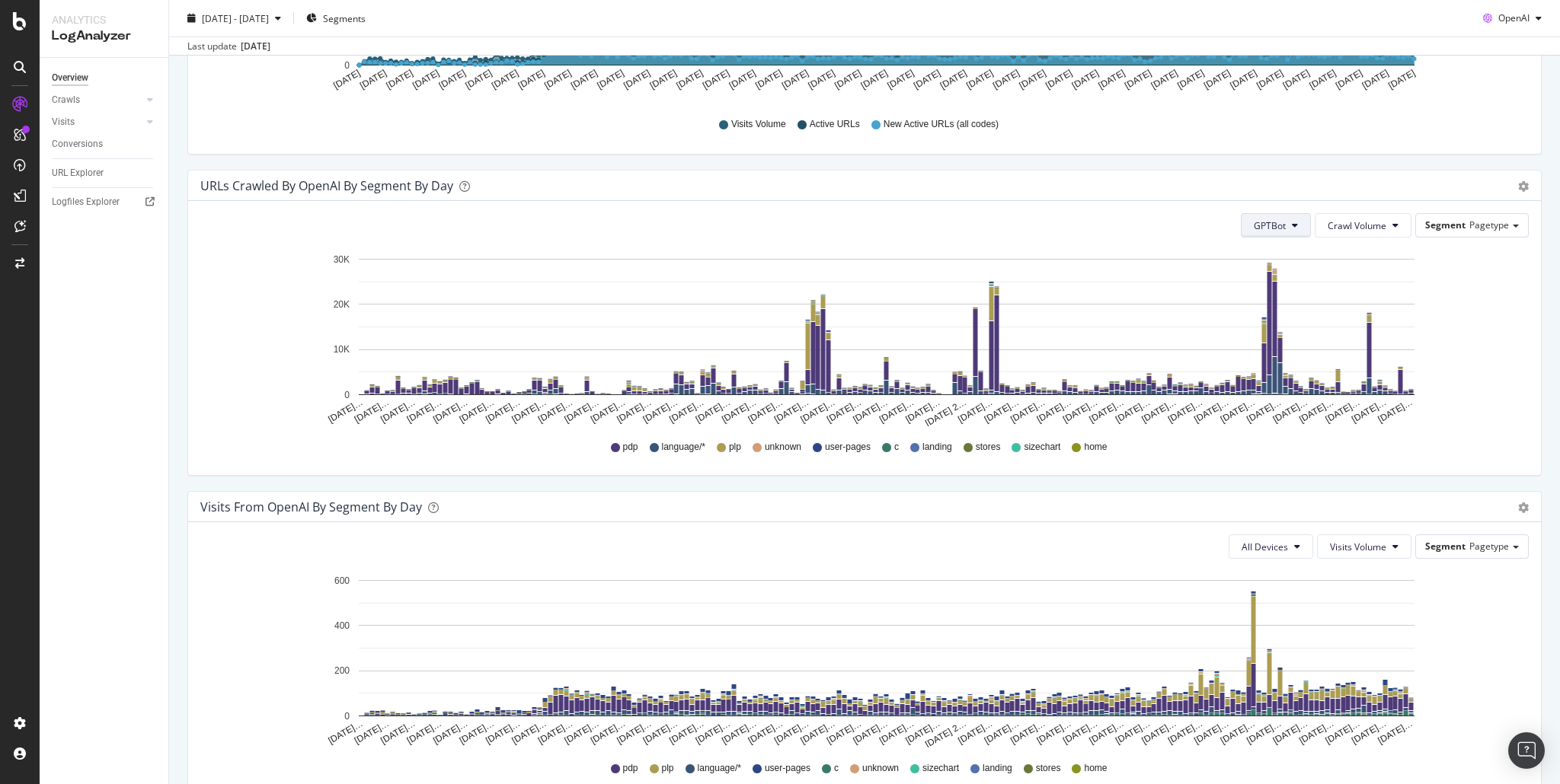
click at [1277, 223] on span "GPTBot" at bounding box center [1270, 225] width 32 height 13
click at [1275, 310] on span "OAI-SearchBot" at bounding box center [1280, 310] width 65 height 14
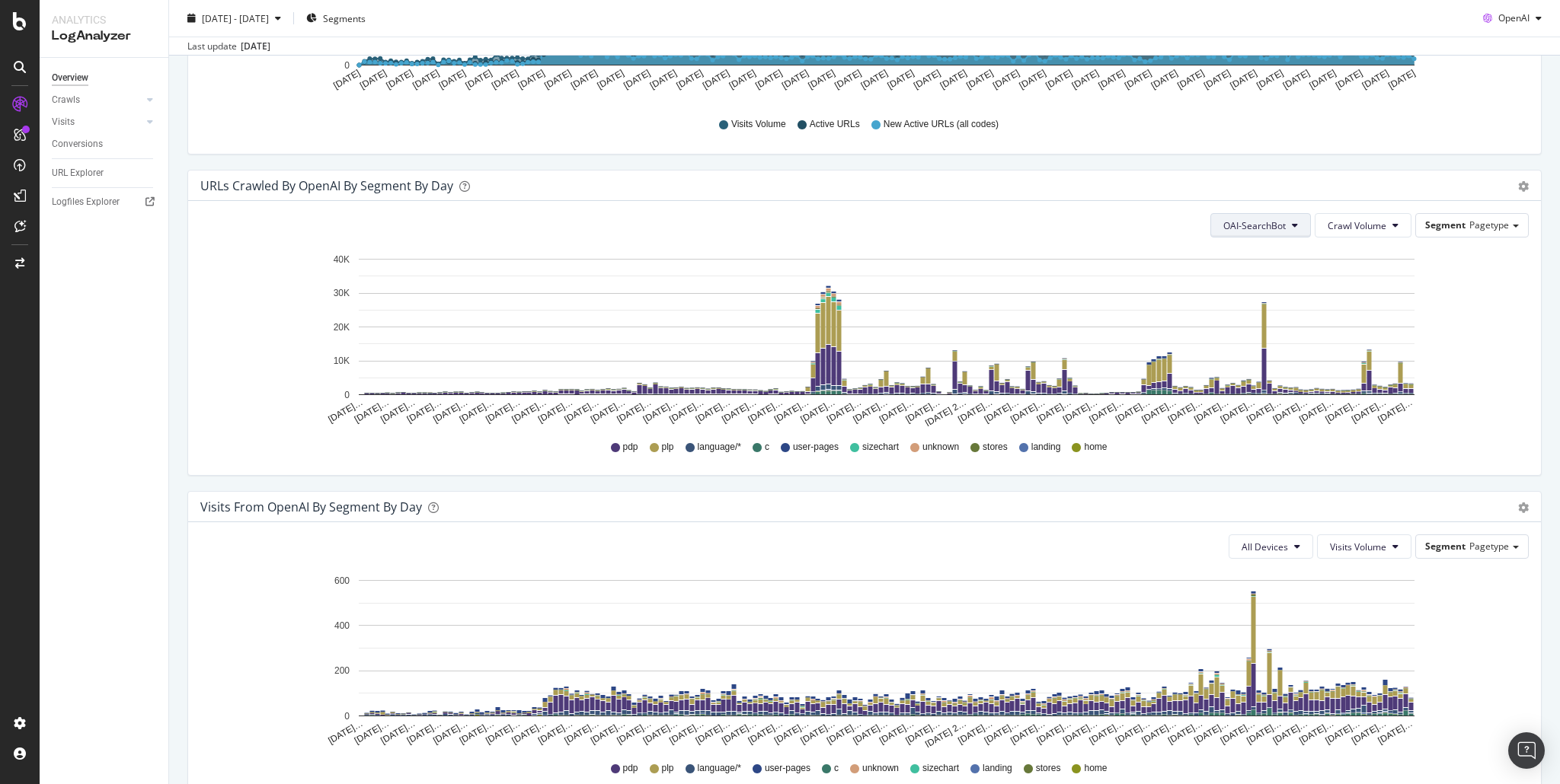
click at [1283, 218] on button "OAI-SearchBot" at bounding box center [1261, 225] width 101 height 25
click at [1261, 342] on span "ChatGPT-User" at bounding box center [1250, 339] width 65 height 14
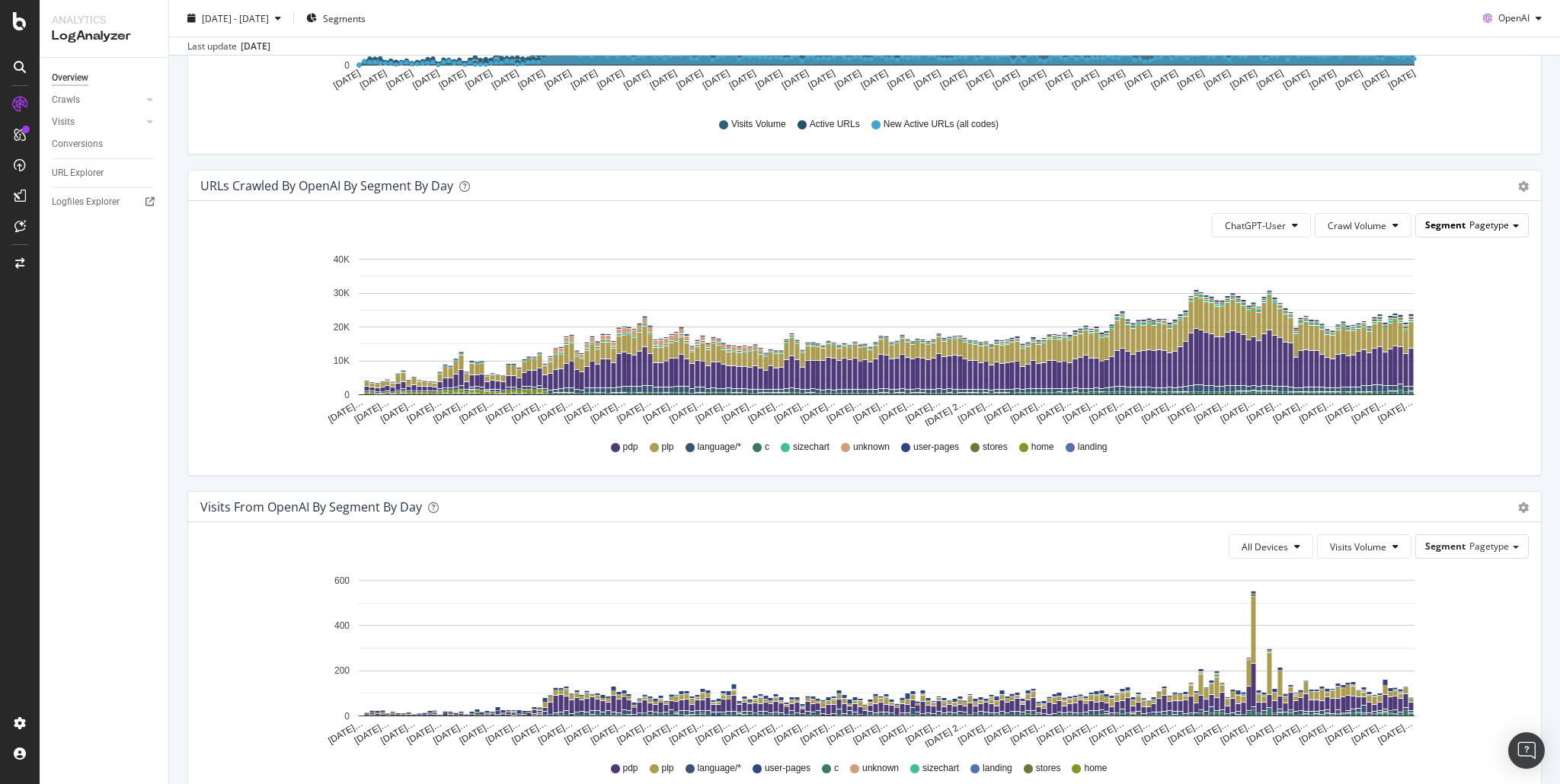
click at [1462, 230] on div "Segment Pagetype" at bounding box center [1472, 225] width 112 height 22
click at [1470, 225] on span "Pagetype" at bounding box center [1489, 225] width 39 height 13
click at [1436, 351] on div "Advanced selector >" at bounding box center [1460, 351] width 122 height 21
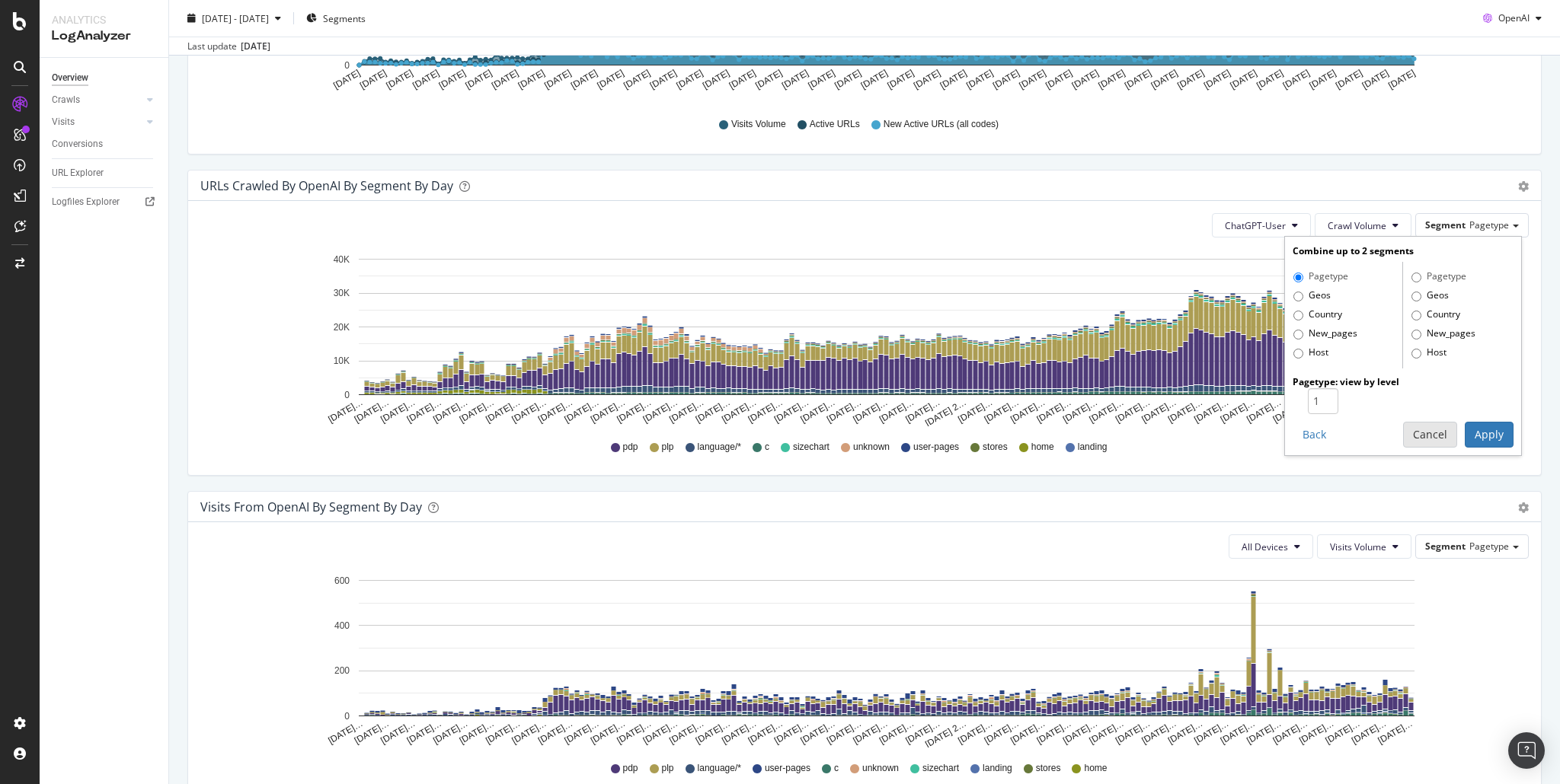
click at [1420, 436] on button "Cancel" at bounding box center [1431, 435] width 54 height 26
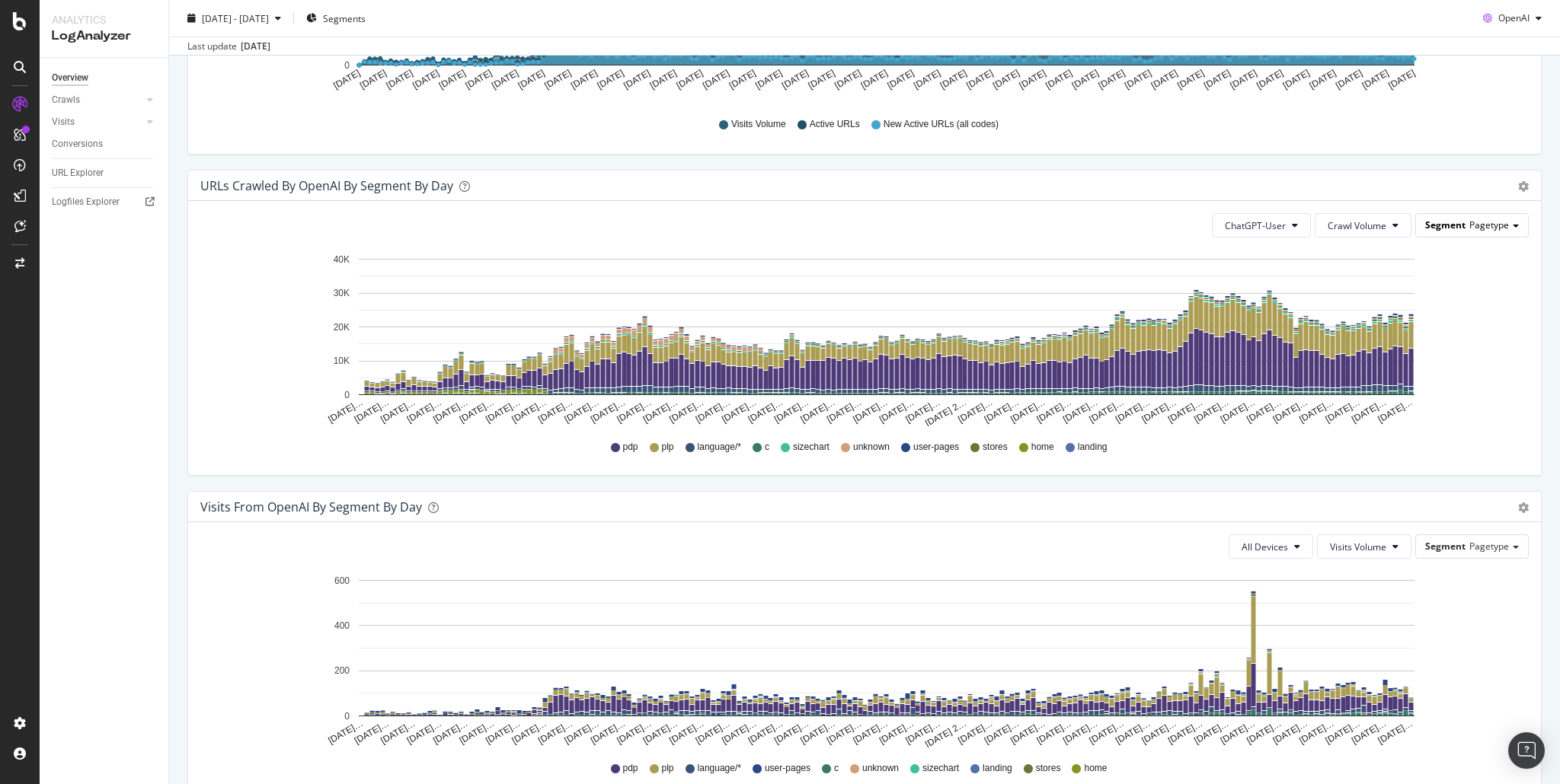
click at [1472, 223] on span "Pagetype" at bounding box center [1489, 225] width 39 height 13
click at [1430, 286] on div "Country" at bounding box center [1460, 289] width 122 height 20
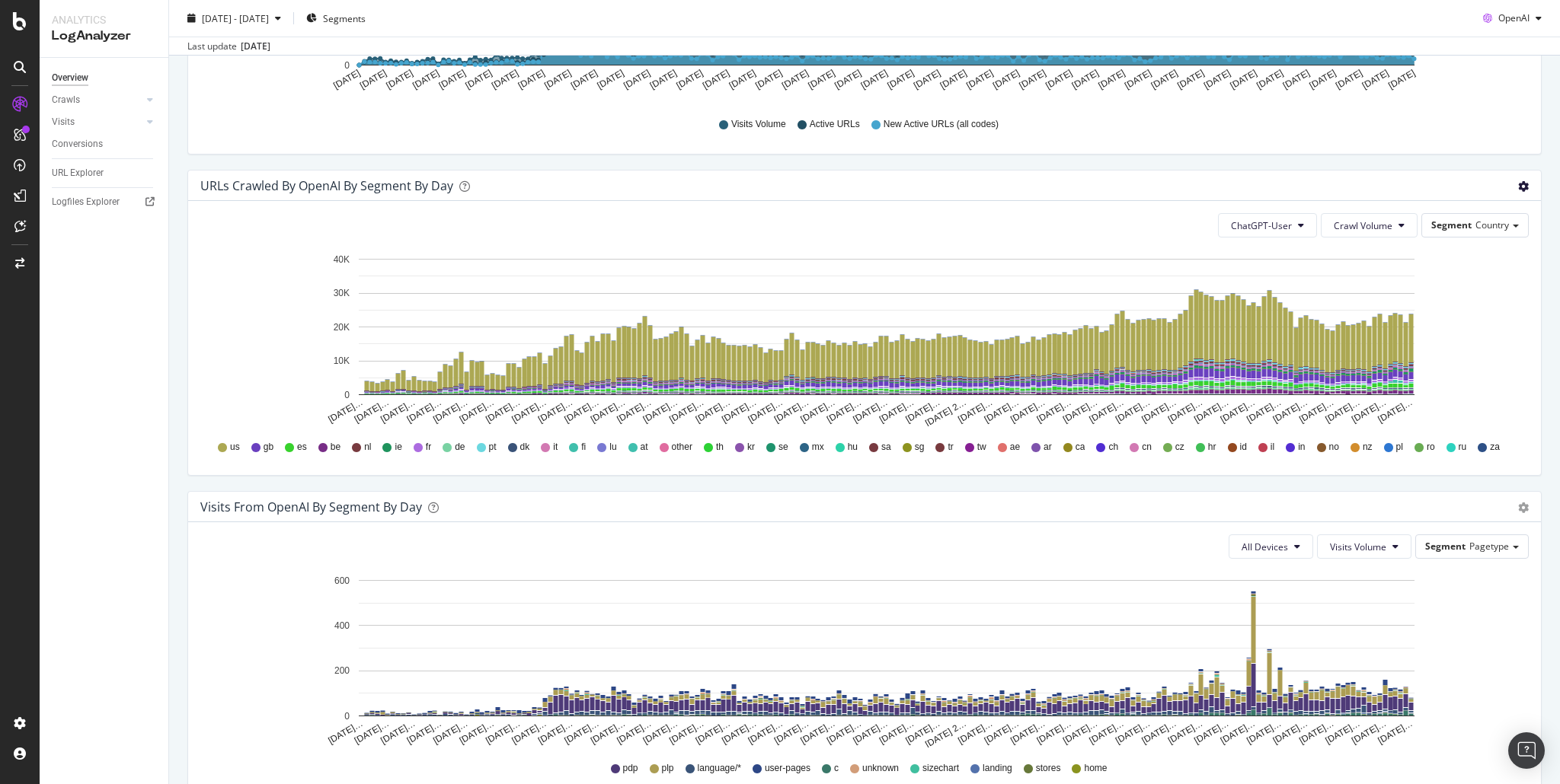
click at [1519, 182] on icon "gear" at bounding box center [1524, 187] width 11 height 11
click at [1499, 296] on icon "[DATE]… [DATE]… [DATE]… [DATE]… [DATE]… [DATE]… [DATE]… [DATE]… [DATE]… [DATE]……" at bounding box center [860, 338] width 1320 height 176
click at [1521, 182] on div "URLs Crawled by OpenAI By Segment By Day Timeline (by Value) Table" at bounding box center [864, 186] width 1353 height 31
click at [1519, 182] on icon "gear" at bounding box center [1524, 187] width 11 height 11
click at [1456, 243] on span "Table" at bounding box center [1472, 248] width 135 height 23
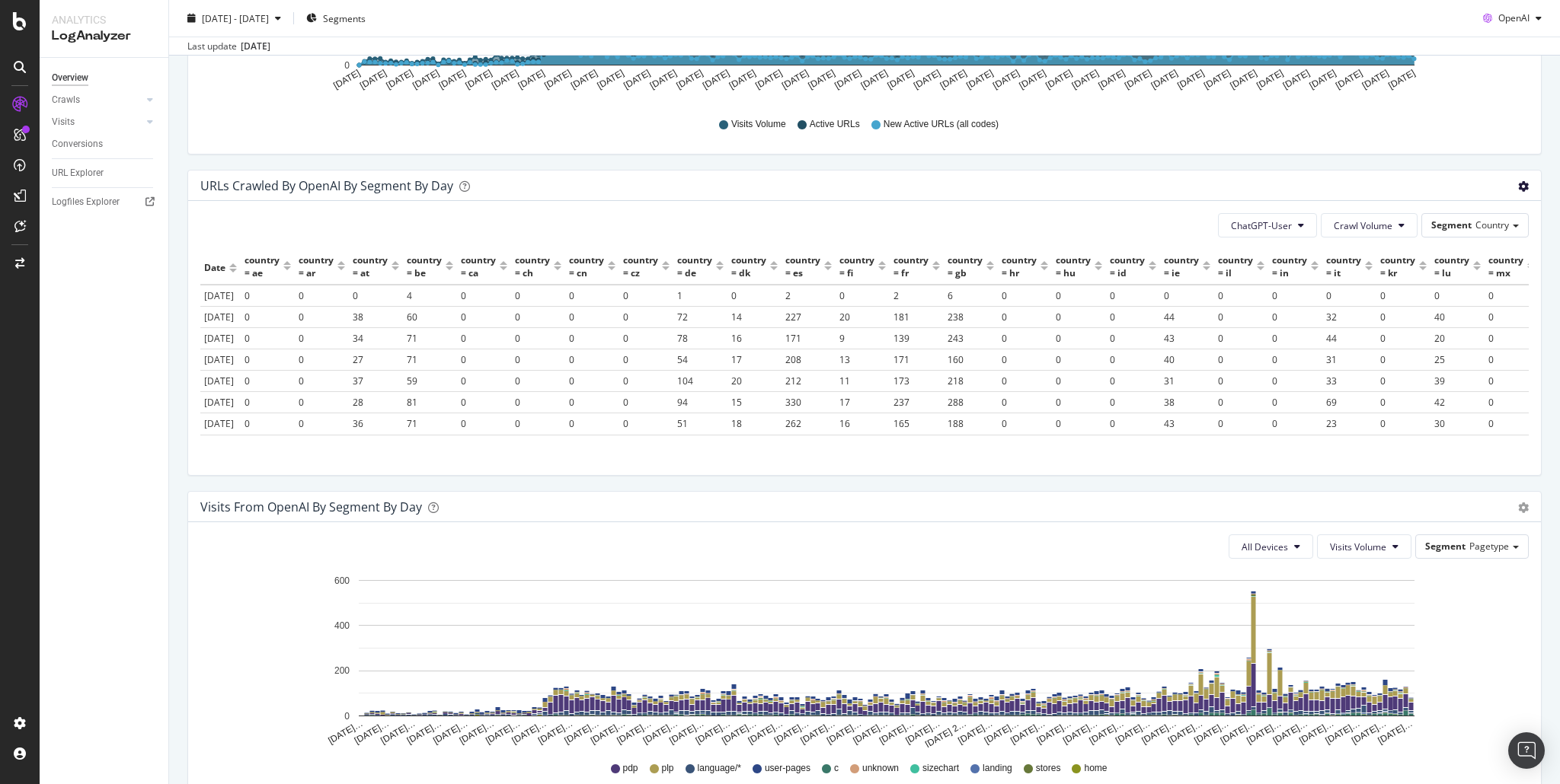
click at [1519, 186] on icon "gear" at bounding box center [1524, 187] width 11 height 11
click at [1468, 221] on span "Timeline (by Value)" at bounding box center [1472, 217] width 135 height 23
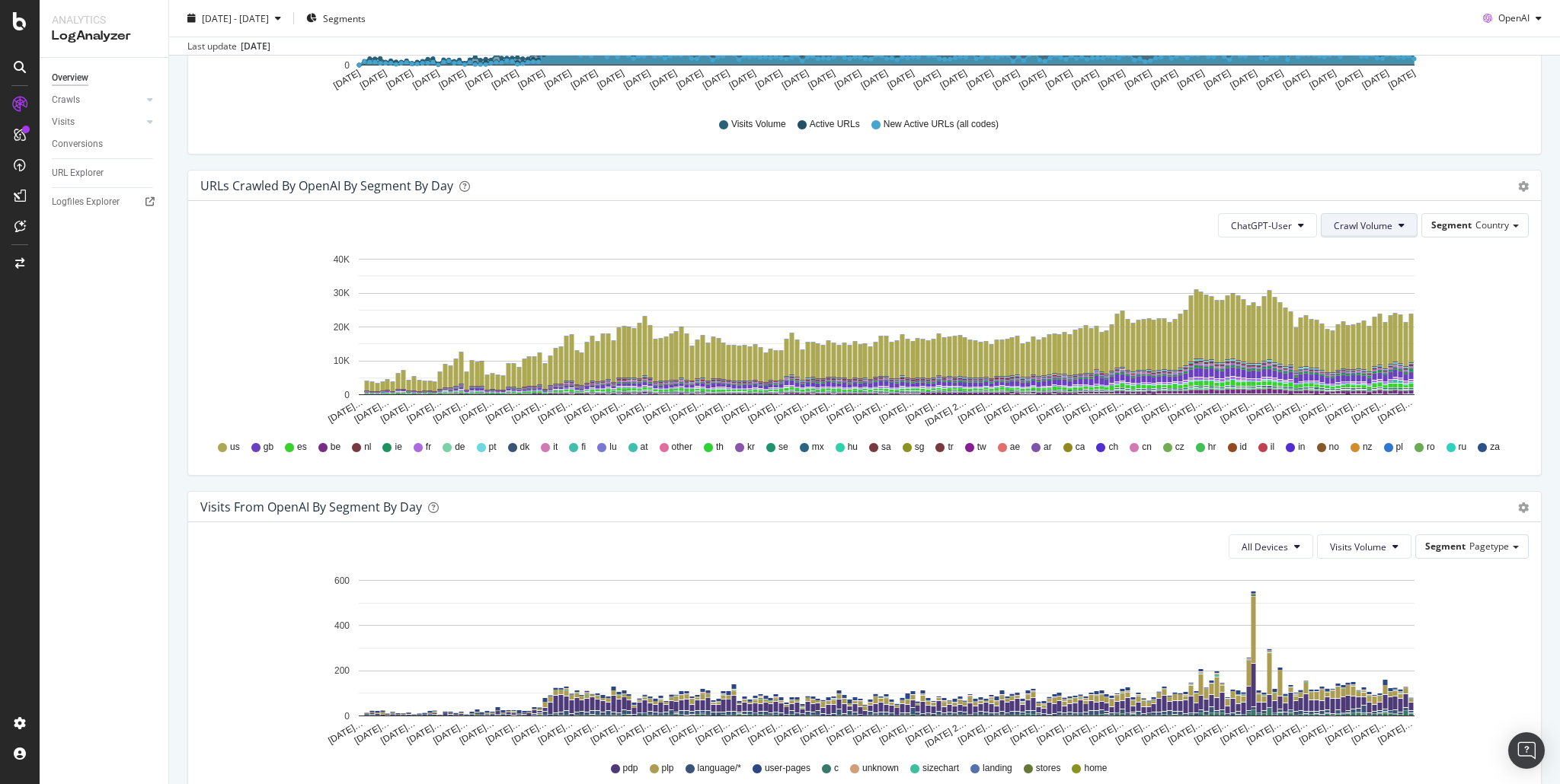
click at [1344, 224] on span "Crawl Volume" at bounding box center [1363, 225] width 59 height 13
click at [1354, 289] on div "Unique URLs" at bounding box center [1356, 282] width 84 height 22
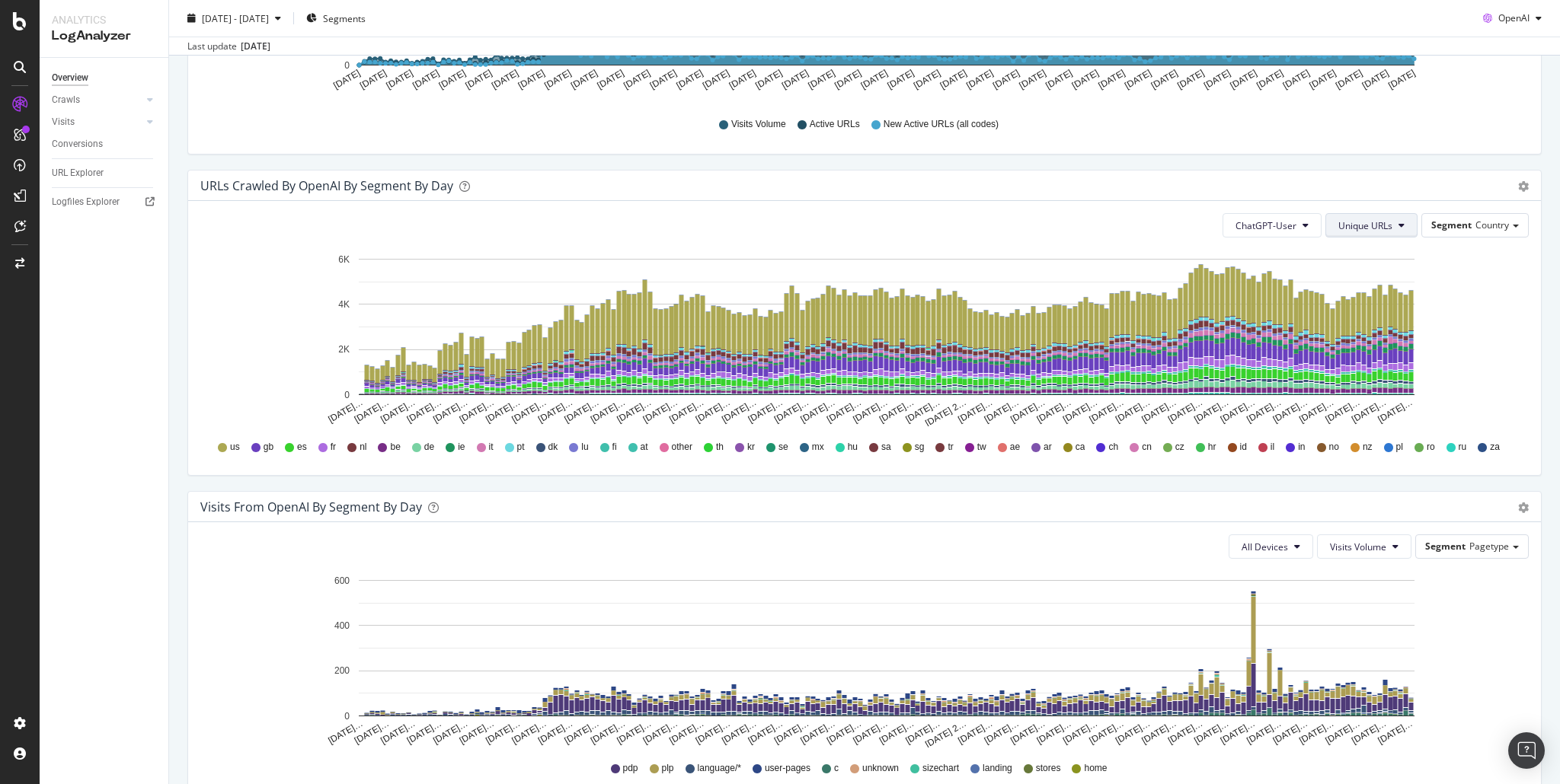
click at [1349, 227] on span "Unique URLs" at bounding box center [1366, 225] width 54 height 13
click at [1354, 307] on span "New URLs" at bounding box center [1359, 310] width 59 height 14
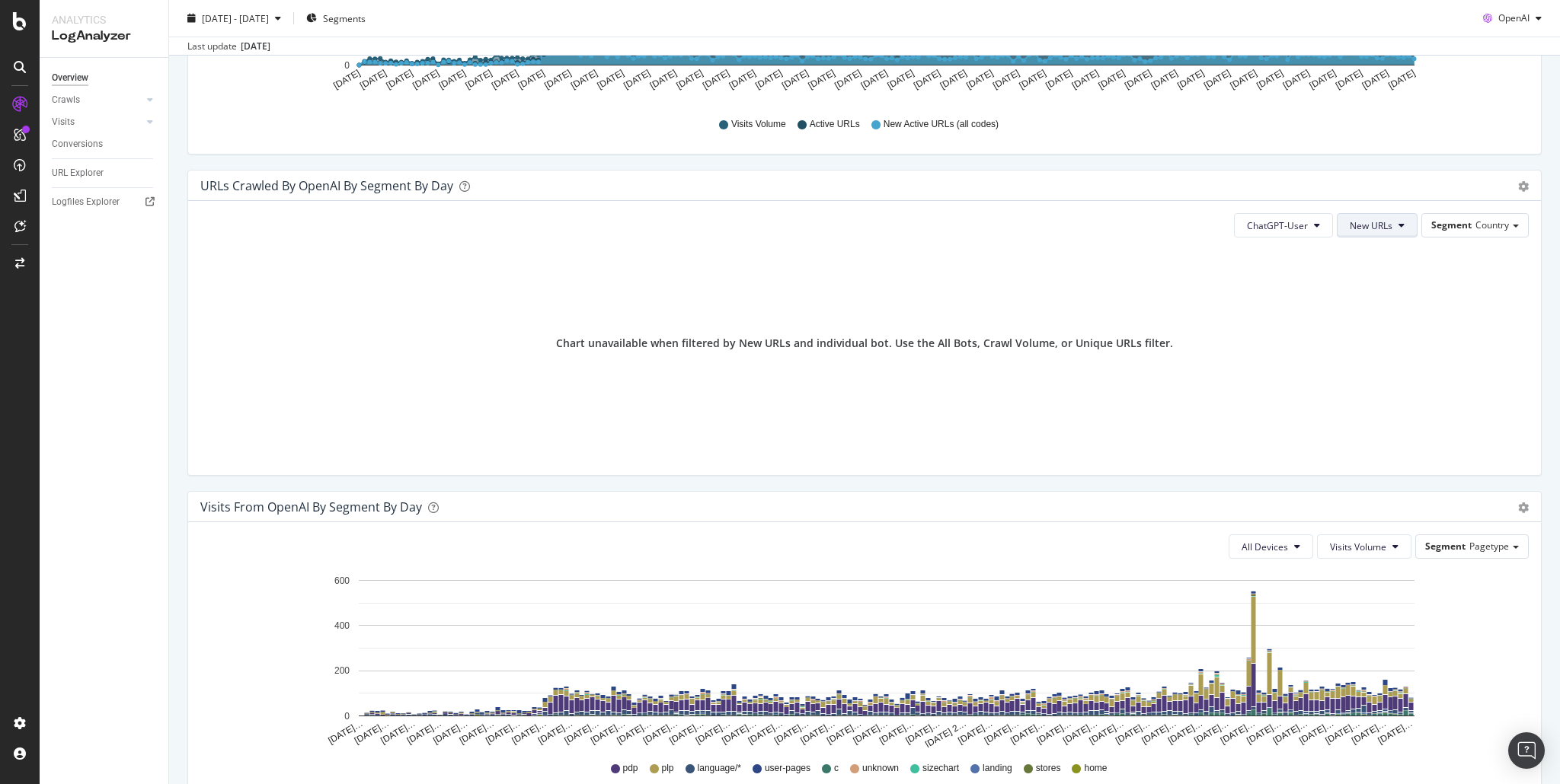
click at [1360, 223] on span "New URLs" at bounding box center [1371, 225] width 43 height 13
click at [1370, 283] on span "Unique URLs" at bounding box center [1370, 282] width 59 height 14
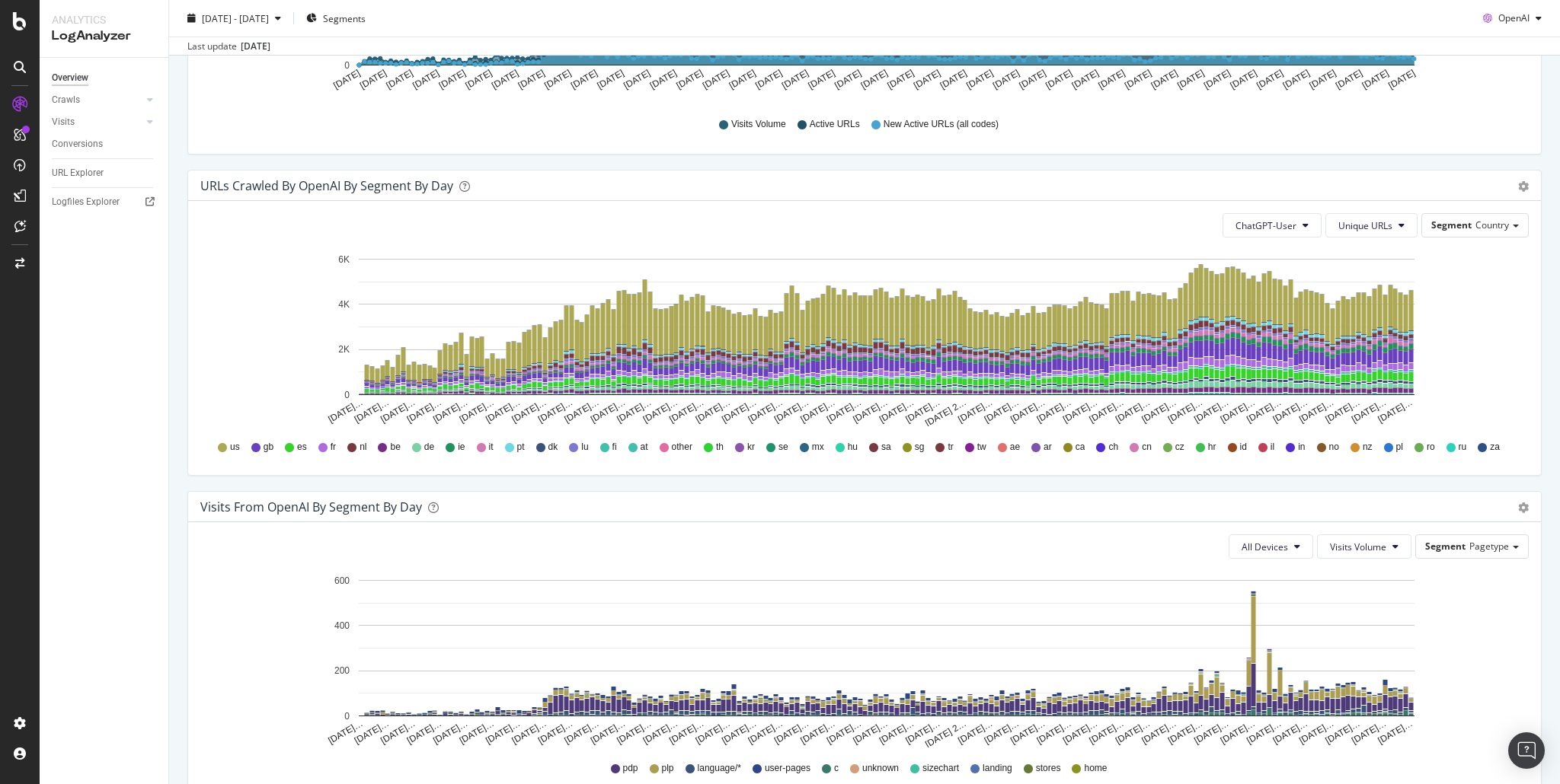
click at [1501, 278] on icon "[DATE]… [DATE]… [DATE]… [DATE]… [DATE]… [DATE]… [DATE]… [DATE]… [DATE]… [DATE]……" at bounding box center [860, 338] width 1320 height 176
click at [1501, 273] on icon "[DATE]… [DATE]… [DATE]… [DATE]… [DATE]… [DATE]… [DATE]… [DATE]… [DATE]… [DATE]……" at bounding box center [860, 338] width 1320 height 176
